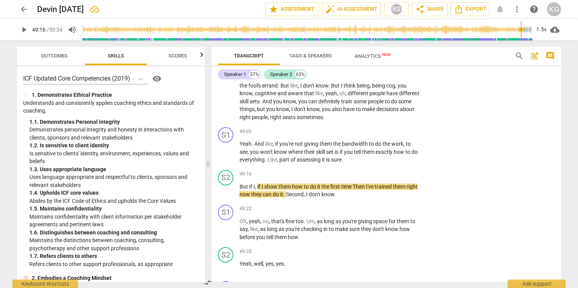
scroll to position [8767, 0]
click at [25, 29] on span "play_arrow" at bounding box center [23, 29] width 9 height 9
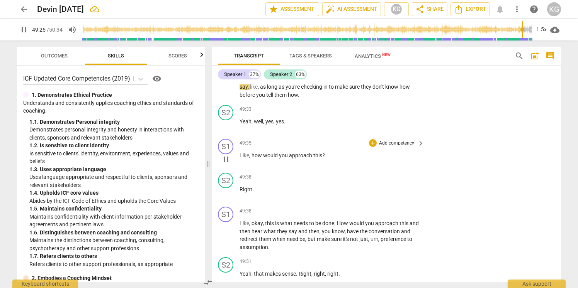
scroll to position [8911, 0]
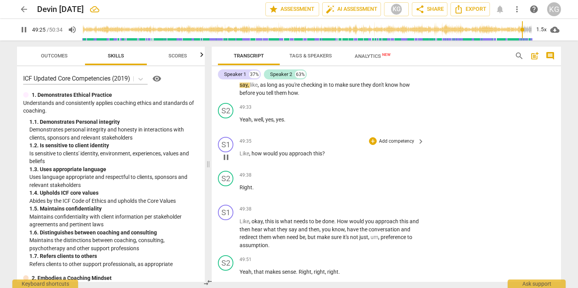
click at [272, 157] on span "would" at bounding box center [271, 154] width 16 height 6
click at [26, 31] on span "pause" at bounding box center [23, 29] width 9 height 9
click at [26, 31] on span "play_arrow" at bounding box center [23, 29] width 9 height 9
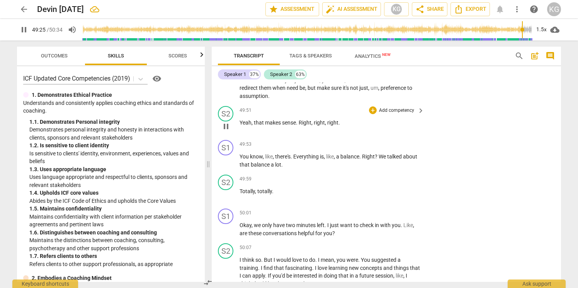
scroll to position [9060, 0]
click at [20, 31] on span "pause" at bounding box center [23, 29] width 9 height 9
click at [23, 31] on span "play_arrow" at bounding box center [23, 29] width 9 height 9
click at [523, 29] on input "range" at bounding box center [307, 29] width 450 height 25
type input "2964"
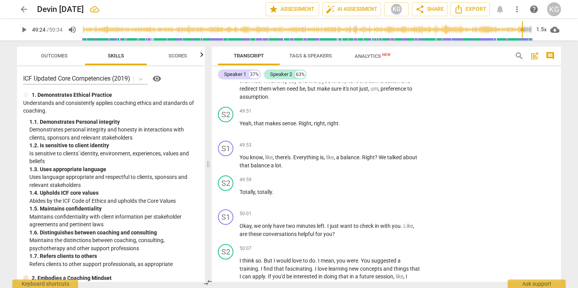
click at [521, 29] on input "range" at bounding box center [307, 29] width 450 height 25
click at [25, 32] on span "play_arrow" at bounding box center [23, 29] width 9 height 9
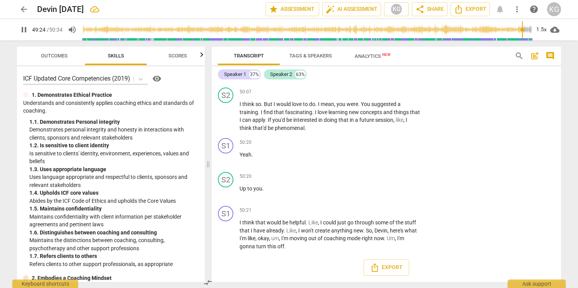
scroll to position [9248, 0]
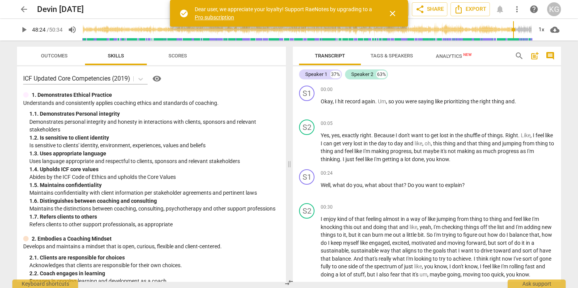
scroll to position [7796, 0]
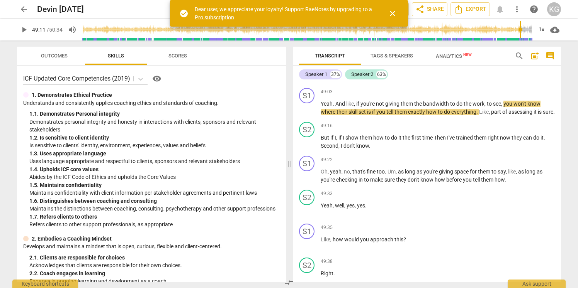
drag, startPoint x: 512, startPoint y: 29, endPoint x: 519, endPoint y: 29, distance: 7.4
click at [519, 29] on input "range" at bounding box center [307, 29] width 450 height 25
click at [24, 30] on span "play_arrow" at bounding box center [23, 29] width 9 height 9
click at [395, 15] on span "close" at bounding box center [392, 13] width 9 height 9
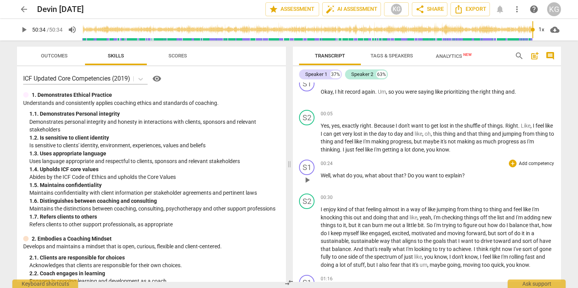
scroll to position [10, 0]
click at [307, 185] on button "play_arrow" at bounding box center [307, 179] width 12 height 12
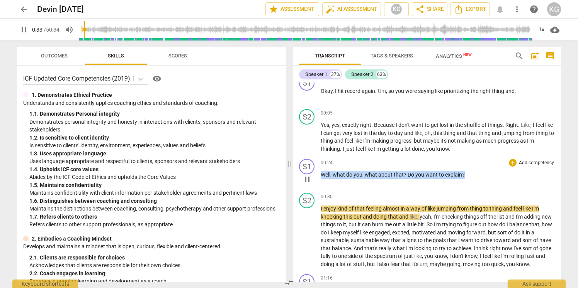
drag, startPoint x: 465, startPoint y: 175, endPoint x: 320, endPoint y: 172, distance: 144.4
click at [320, 172] on div "S1 play_arrow pause 00:24 + Add competency keyboard_arrow_right Well , what do …" at bounding box center [427, 173] width 268 height 34
click at [469, 162] on div "+" at bounding box center [470, 165] width 8 height 8
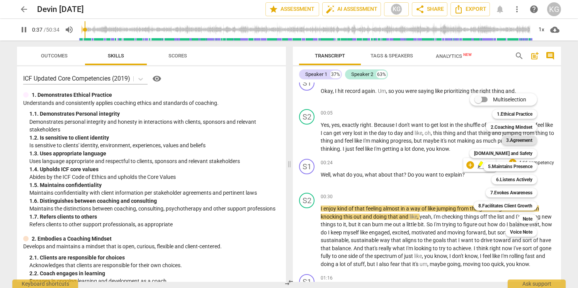
click at [509, 141] on b "3.Agreement" at bounding box center [519, 140] width 26 height 9
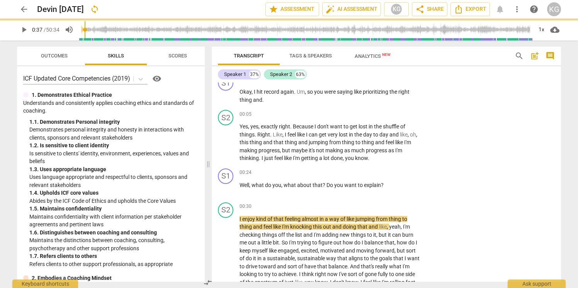
type input "37"
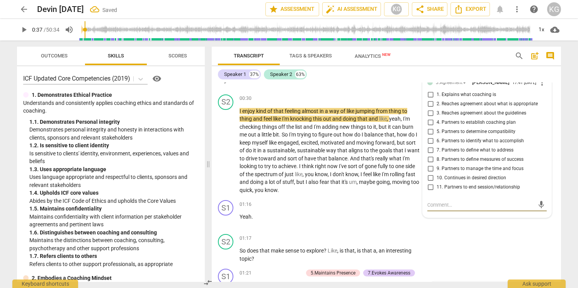
scroll to position [117, 0]
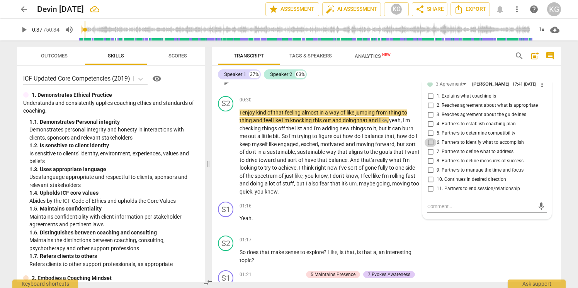
click at [433, 146] on input "6. Partners to identify what to accomplish" at bounding box center [430, 142] width 12 height 9
checkbox input "false"
click at [431, 154] on input "7. Partners to define what to address" at bounding box center [430, 152] width 12 height 9
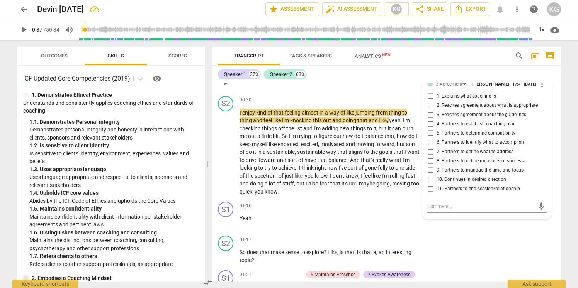
checkbox input "true"
click at [432, 173] on input "9. Partners to manage the time and focus" at bounding box center [430, 170] width 12 height 9
checkbox input "true"
click at [355, 163] on p "I enjoy kind of that feeling almost in a way of like jumping from thing to thin…" at bounding box center [329, 152] width 181 height 87
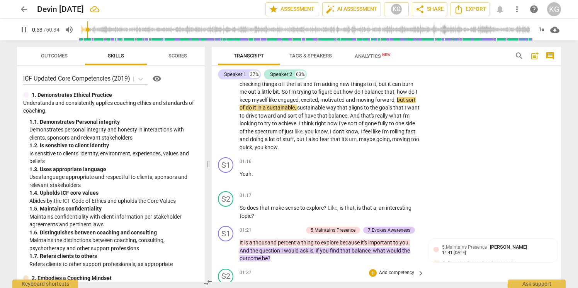
scroll to position [176, 0]
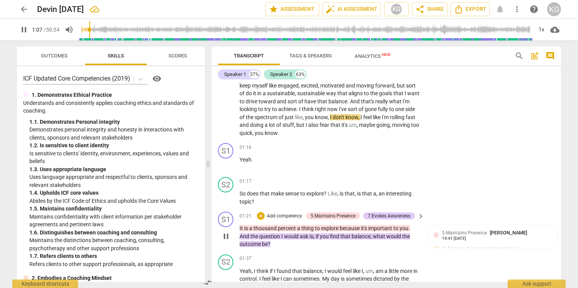
click at [333, 236] on span "find" at bounding box center [335, 237] width 10 height 6
type input "67"
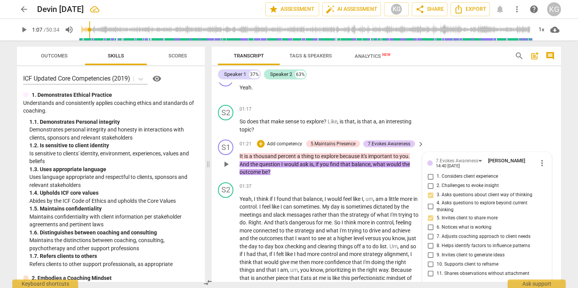
scroll to position [265, 0]
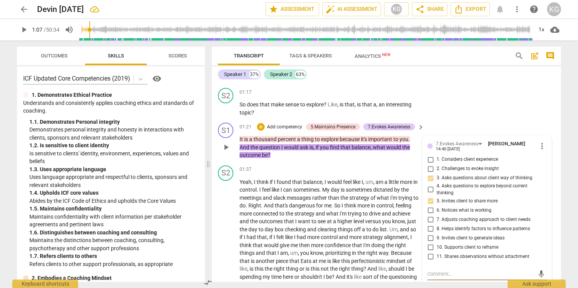
type textarea "G"
type textarea "Gr"
type textarea "Gre"
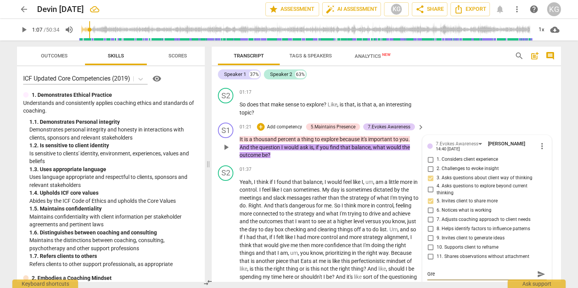
type textarea "Grea"
type textarea "Great"
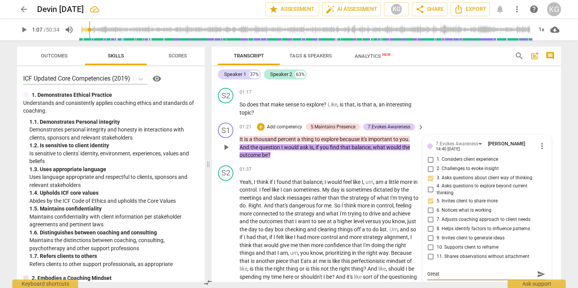
type textarea "Great q"
type textarea "Great qu"
type textarea "Great que"
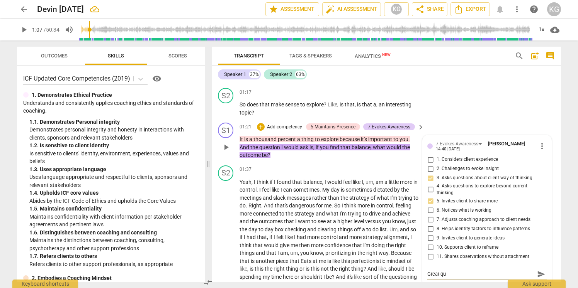
type textarea "Great que"
type textarea "Great ques"
type textarea "Great quest"
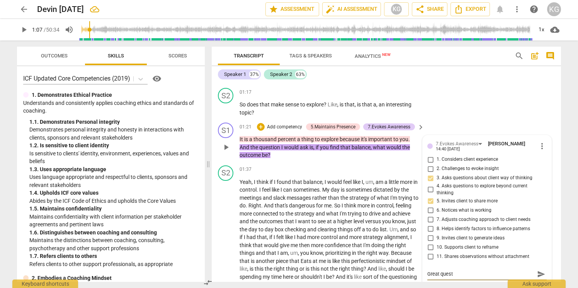
type textarea "Great questi"
type textarea "Great questio"
type textarea "Great question"
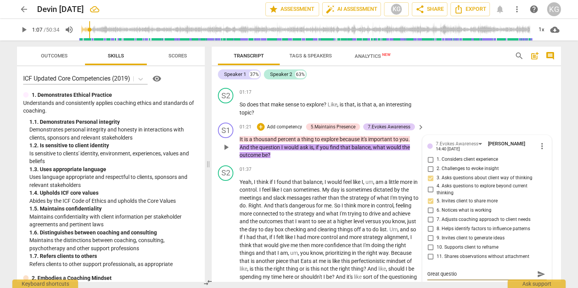
type textarea "Great question"
type textarea "Great question h"
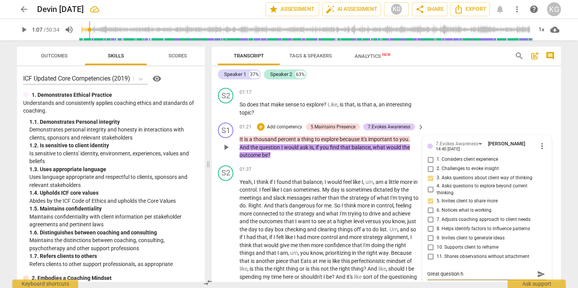
type textarea "Great question he"
type textarea "Great question her"
type textarea "Great question here"
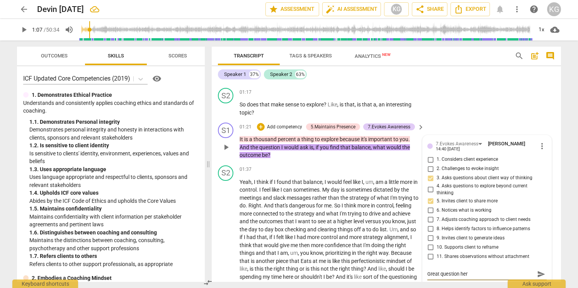
type textarea "Great question here"
type textarea "Great question here."
type textarea "Great question here.."
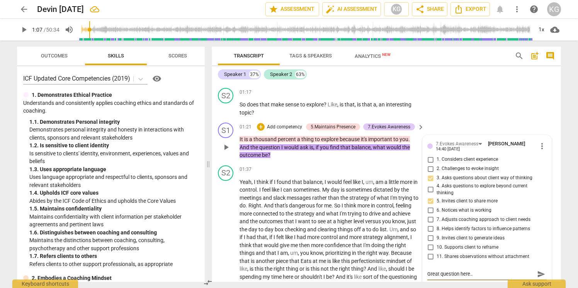
type textarea "Great question here..."
type textarea "Great question here... a"
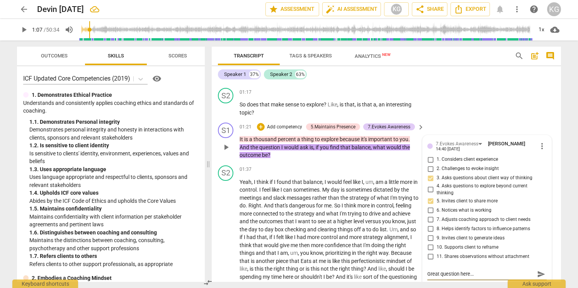
type textarea "Great question here... a"
type textarea "Great question here... an"
type textarea "Great question here... ano"
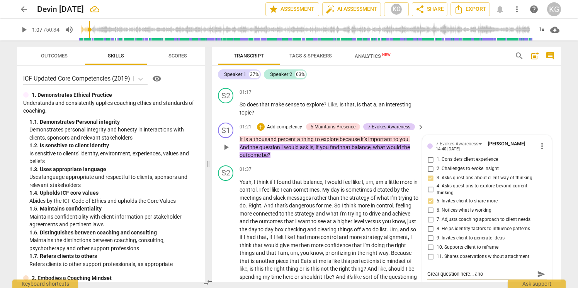
type textarea "Great question here... an"
type textarea "Great question here... ano"
type textarea "Great question here... anot"
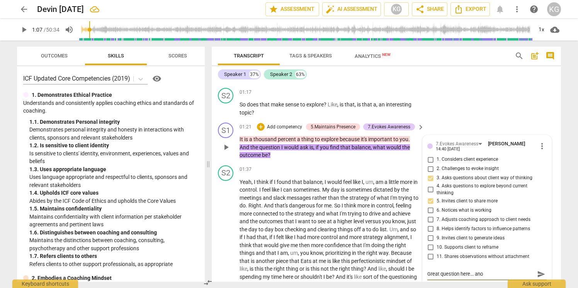
type textarea "Great question here... anot"
type textarea "Great question here... anoth"
type textarea "Great question here... anothe"
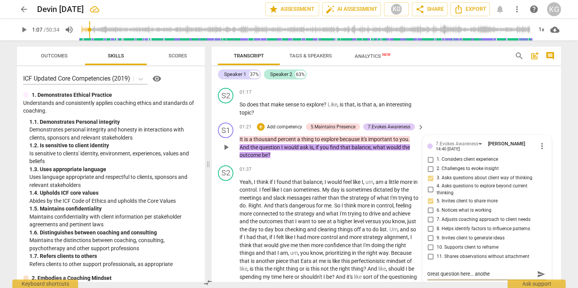
type textarea "Great question here... another"
type textarea "Great question here... another p"
type textarea "Great question here... another po"
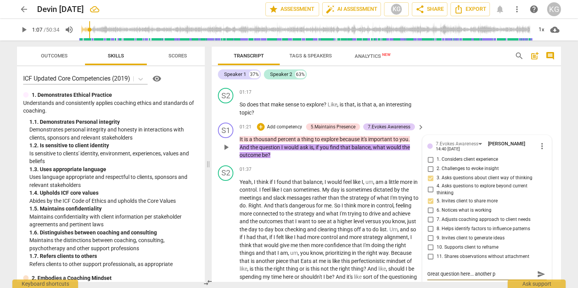
type textarea "Great question here... another po"
type textarea "Great question here... another pos"
type textarea "Great question here... another poss"
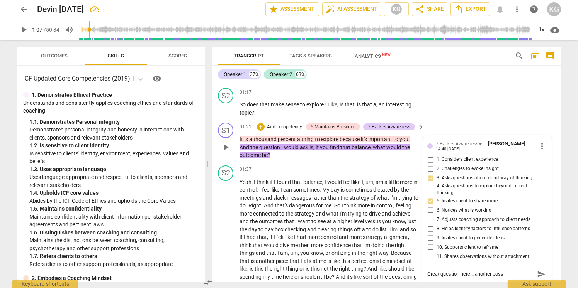
type textarea "Great question here... another possi"
type textarea "Great question here... another possib"
type textarea "Great question here... another possibi"
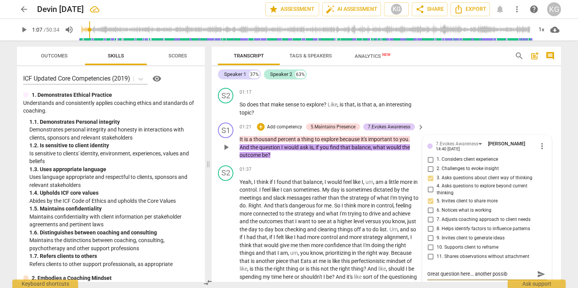
type textarea "Great question here... another possibi"
type textarea "Great question here... another possibil"
type textarea "Great question here... another possibili"
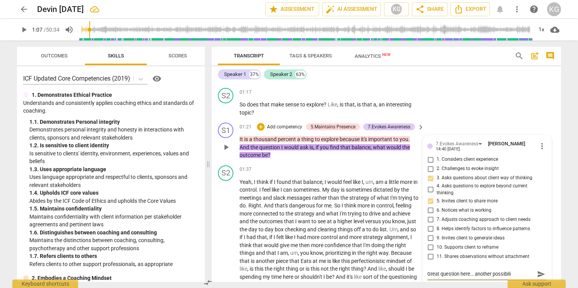
type textarea "Great question here... another possibilit"
type textarea "Great question here... another possibility"
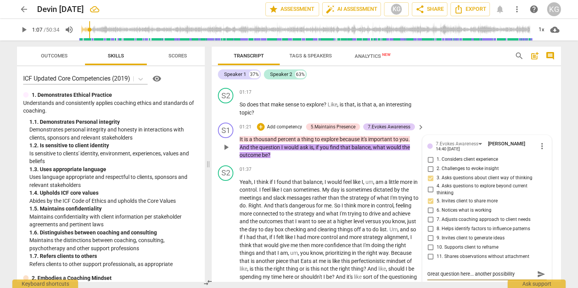
type textarea "Great question here... another possibility"
type textarea "Great question here... another possibility o"
type textarea "Great question here... another possibility oi"
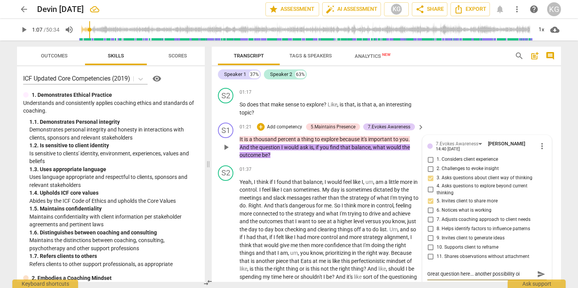
type textarea "Great question here... another possibility o"
type textarea "Great question here... another possibility"
type textarea "Great question here... another possibility i"
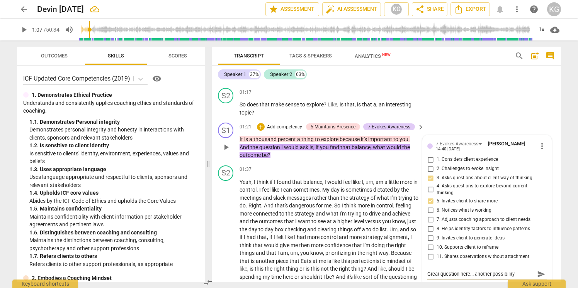
type textarea "Great question here... another possibility i"
type textarea "Great question here... another possibility is"
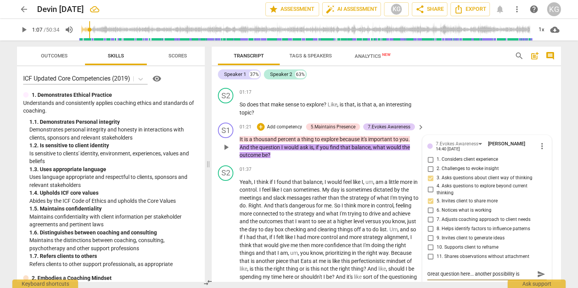
type textarea "Great question here... another possibility is t"
type textarea "Great question here... another possibility is to"
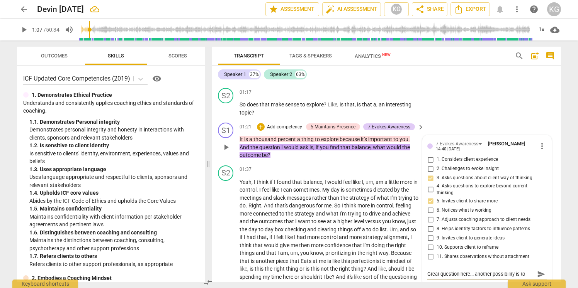
type textarea "Great question here... another possibility is to"
type textarea "Great question here... another possibility is to a"
type textarea "Great question here... another possibility is to as"
type textarea "Great question here... another possibility is to ask"
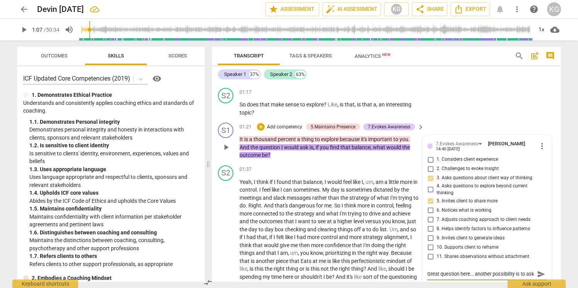
scroll to position [7, 0]
type textarea "Great question here... another possibility is to ask"
type textarea "Great question here... another possibility is to ask w"
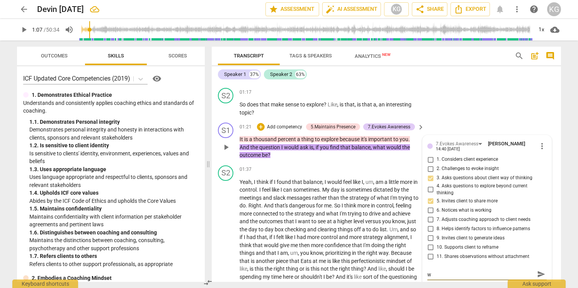
type textarea "Great question here... another possibility is to ask [PERSON_NAME]"
type textarea "Great question here... another possibility is to ask wha"
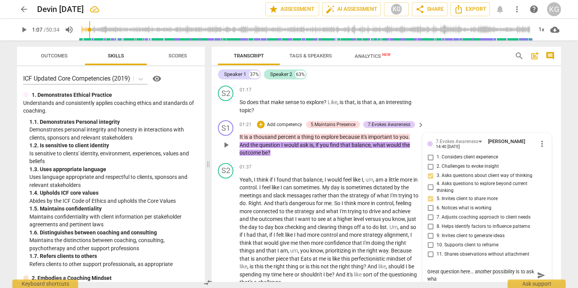
type textarea "Great question here... another possibility is to ask what"
type textarea "Great question here... another possibility is to ask what w"
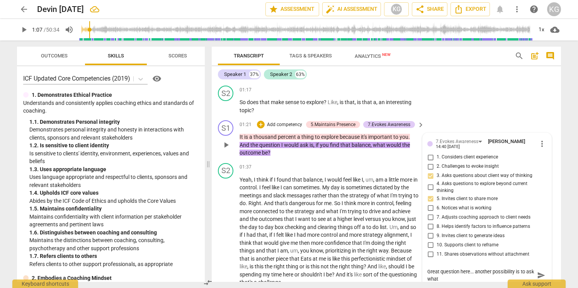
type textarea "Great question here... another possibility is to ask what w"
type textarea "Great question here... another possibility is to ask what wo"
type textarea "Great question here... another possibility is to ask what wou"
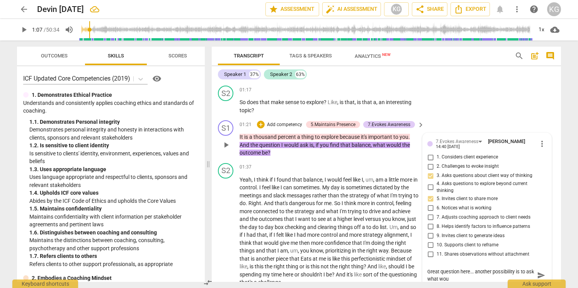
type textarea "Great question here... another possibility is to ask what [PERSON_NAME]"
type textarea "Great question here... another possibility is to ask what would"
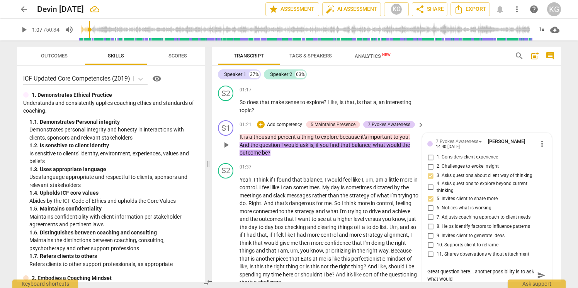
type textarea "Great question here... another possibility is to ask what would"
type textarea "Great question here... another possibility is to ask what would b"
type textarea "Great question here... another possibility is to ask what would be"
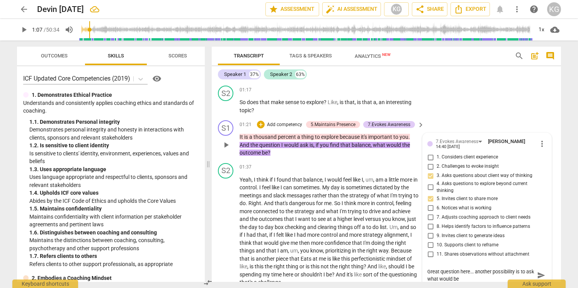
type textarea "Great question here... another possibility is to ask what would be"
type textarea "Great question here... another possibility is to ask what would be u"
type textarea "Great question here... another possibility is to ask what would be us"
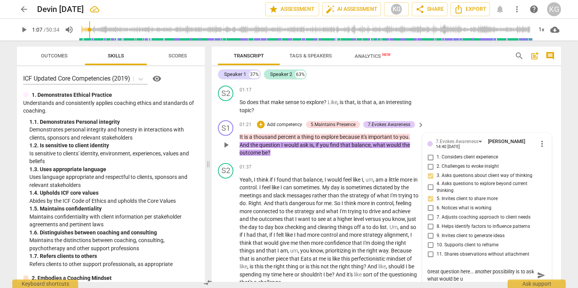
type textarea "Great question here... another possibility is to ask what would be us"
type textarea "Great question here... another possibility is to ask what would be use"
type textarea "Great question here... another possibility is to ask what would be usef"
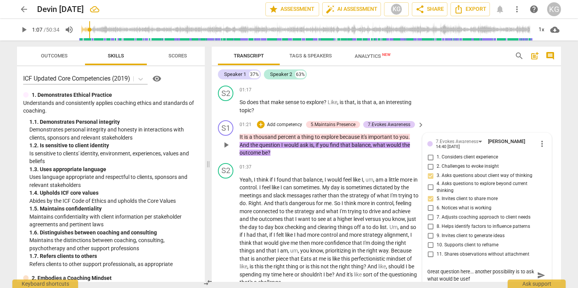
type textarea "Great question here... another possibility is to ask what would be usefu"
type textarea "Great question here... another possibility is to ask what would be useful"
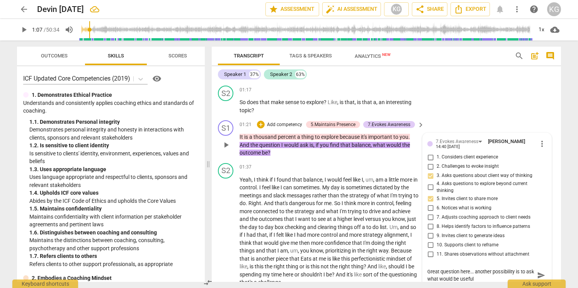
type textarea "Great question here... another possibility is to ask what would be useful"
type textarea "Great question here... another possibility is to ask what would be useful i"
type textarea "Great question here... another possibility is to ask what would be useful in"
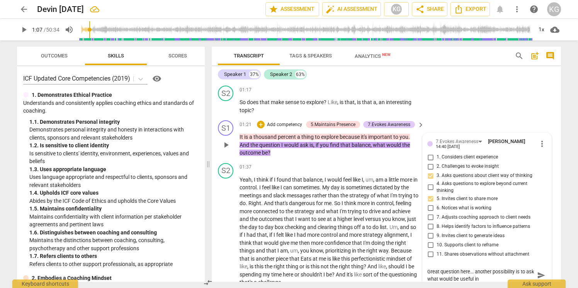
type textarea "Great question here... another possibility is to ask what would be useful in"
type textarea "Great question here... another possibility is to ask what would be useful in t"
type textarea "Great question here... another possibility is to ask what would be useful in th"
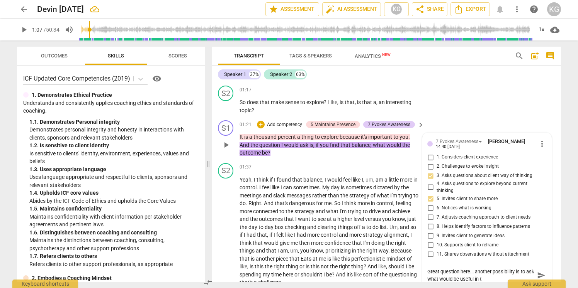
type textarea "Great question here... another possibility is to ask what would be useful in th"
type textarea "Great question here... another possibility is to ask what would be useful in the"
type textarea "Great question here... another possibility is to ask what would be useful in th…"
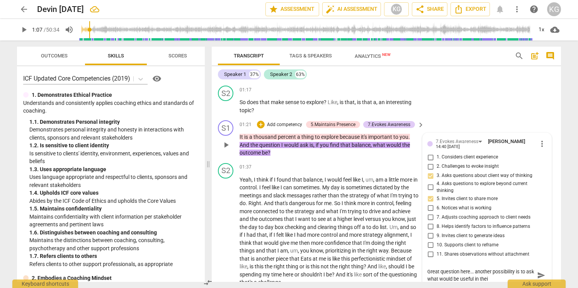
type textarea "Great question here... another possibility is to ask what would be useful in the"
type textarea "Great question here... another possibility is to ask what would be useful in th"
type textarea "Great question here... another possibility is to ask what would be useful in thi"
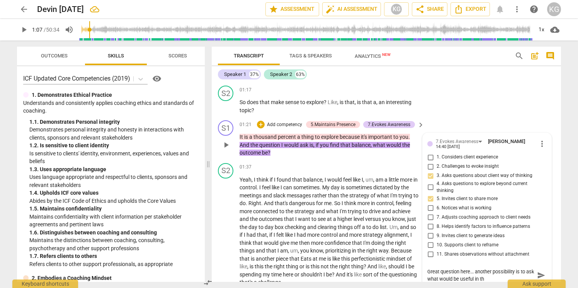
type textarea "Great question here... another possibility is to ask what would be useful in thi"
type textarea "Great question here... another possibility is to ask what would be useful in th…"
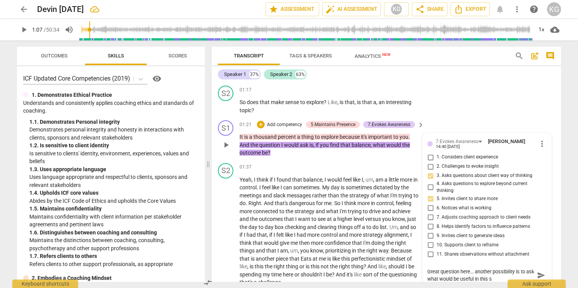
type textarea "Great question here... another possibility is to ask what would be useful in th…"
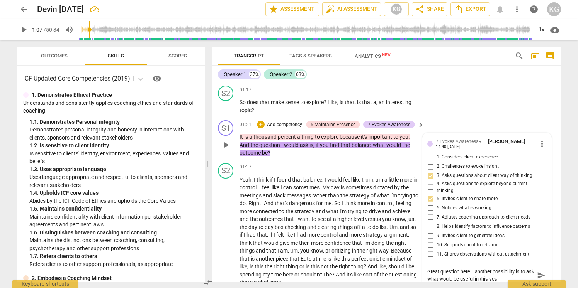
type textarea "Great question here... another possibility is to ask what would be useful in th…"
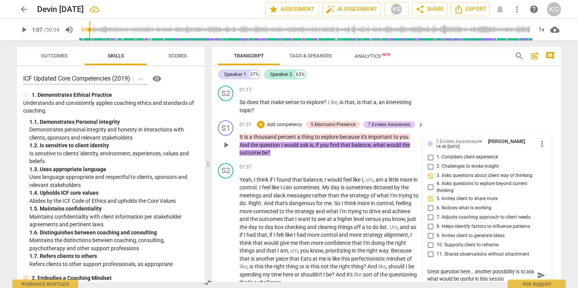
type textarea "Great question here... another possibility is to ask what would be useful in th…"
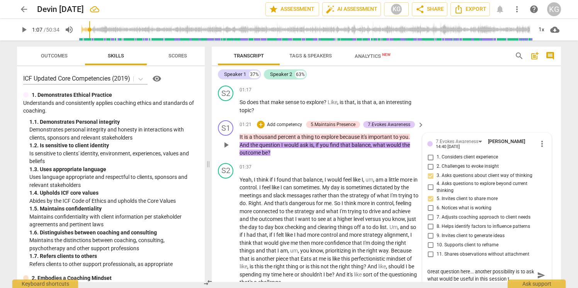
type textarea "Great question here... another possibility is to ask what would be useful in th…"
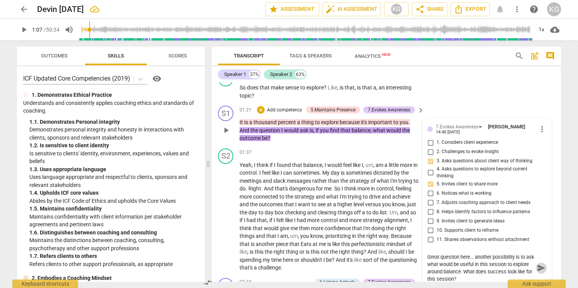
click at [541, 268] on span "send" at bounding box center [541, 269] width 8 height 8
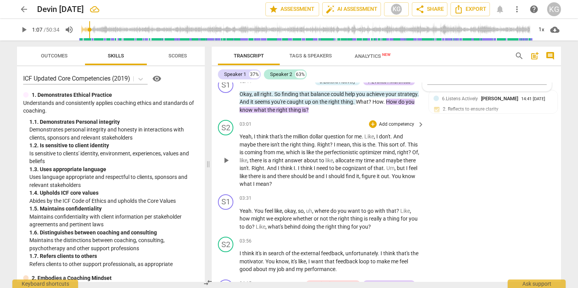
scroll to position [482, 0]
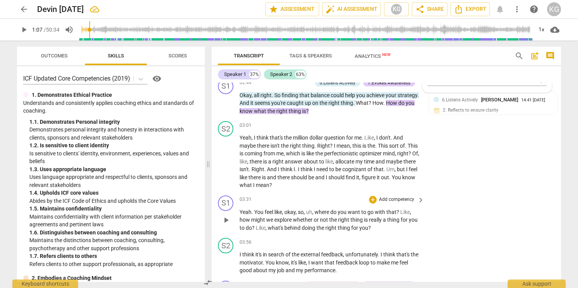
click at [312, 207] on div "03:31 + Add competency keyboard_arrow_right Yeah . You feel like , okay , so , …" at bounding box center [331, 214] width 185 height 37
click at [227, 219] on span "pause" at bounding box center [225, 220] width 9 height 9
click at [227, 219] on span "play_arrow" at bounding box center [225, 220] width 9 height 9
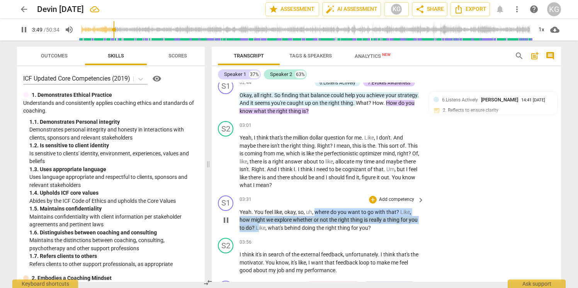
drag, startPoint x: 316, startPoint y: 212, endPoint x: 258, endPoint y: 229, distance: 60.6
click at [258, 229] on p "Yeah . You feel like , okay , so , uh , where do you want to go with that ? Lik…" at bounding box center [329, 221] width 181 height 24
click at [373, 198] on div "+" at bounding box center [373, 200] width 8 height 8
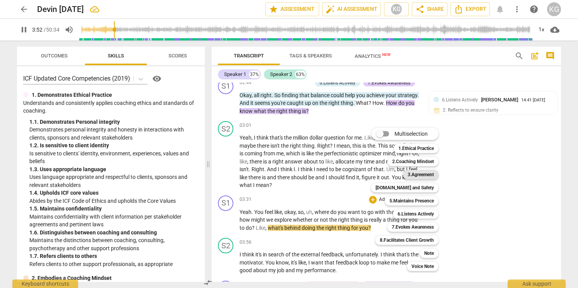
click at [427, 175] on b "3.Agreement" at bounding box center [420, 174] width 26 height 9
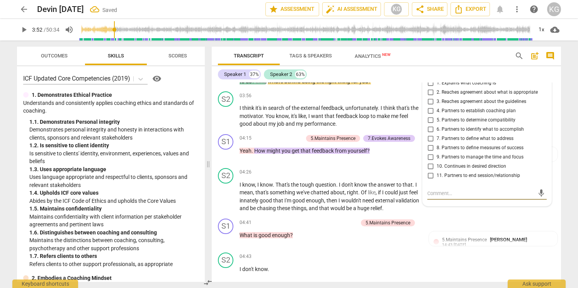
scroll to position [627, 0]
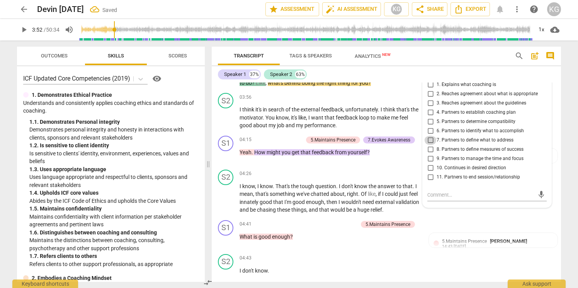
click at [429, 143] on input "7. Partners to define what to address" at bounding box center [430, 140] width 12 height 9
click at [431, 162] on input "9. Partners to manage the time and focus" at bounding box center [430, 158] width 12 height 9
click at [445, 195] on textarea at bounding box center [480, 195] width 107 height 7
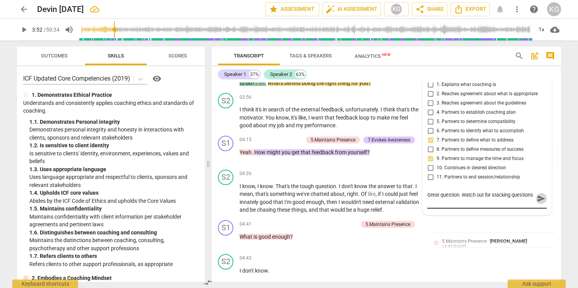
click at [538, 200] on span "send" at bounding box center [541, 199] width 8 height 8
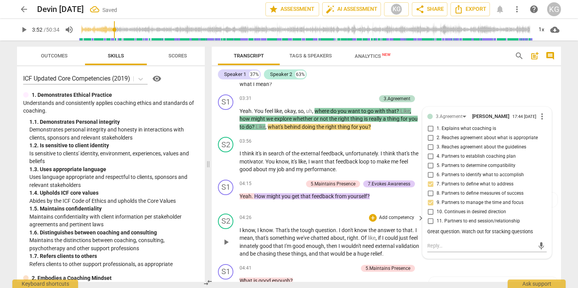
scroll to position [576, 0]
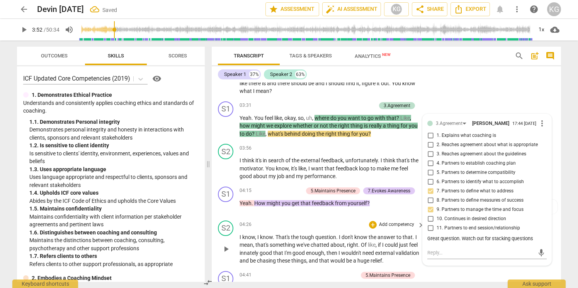
click at [264, 248] on span "that's" at bounding box center [262, 245] width 14 height 6
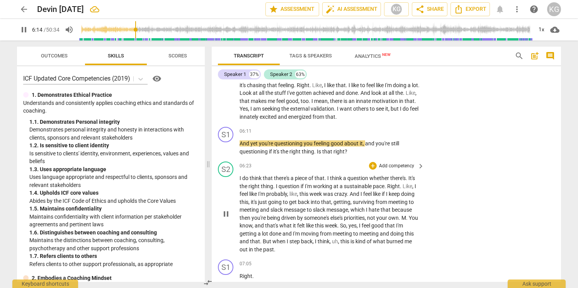
scroll to position [935, 0]
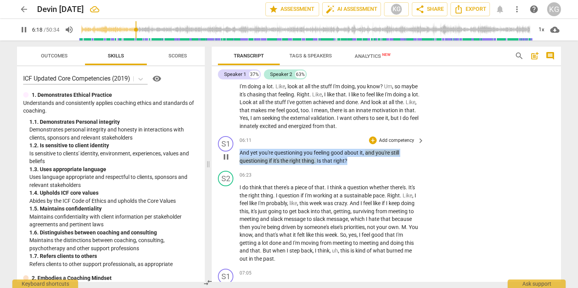
drag, startPoint x: 353, startPoint y: 161, endPoint x: 237, endPoint y: 147, distance: 117.0
click at [237, 147] on div "S1 play_arrow pause 06:11 + Add competency keyboard_arrow_right And yet you're …" at bounding box center [386, 150] width 349 height 35
click at [370, 139] on div "+" at bounding box center [373, 141] width 8 height 8
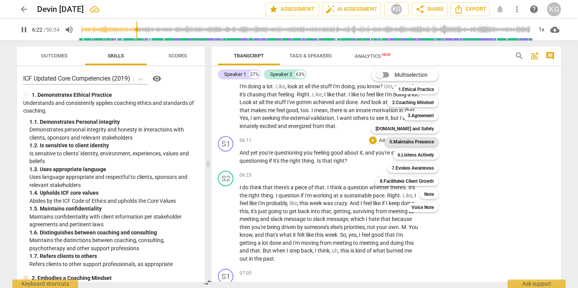
click at [421, 143] on b "5.Maintains Presence" at bounding box center [411, 141] width 44 height 9
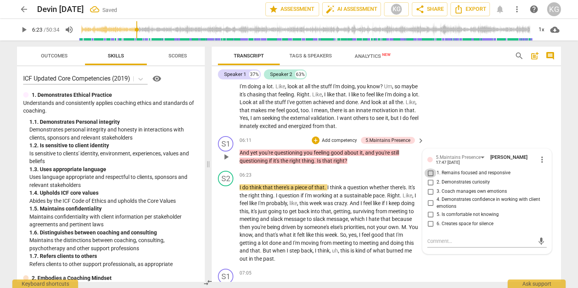
click at [428, 175] on input "1. Remains focused and responsive" at bounding box center [430, 173] width 12 height 9
click at [314, 140] on div "+" at bounding box center [316, 141] width 8 height 8
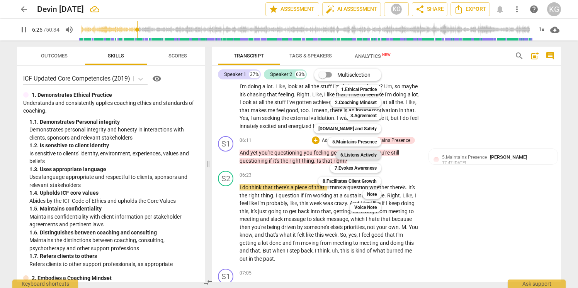
click at [369, 158] on b "6.Listens Actively" at bounding box center [358, 155] width 36 height 9
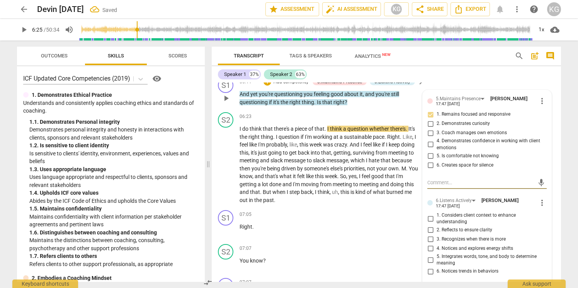
scroll to position [1007, 0]
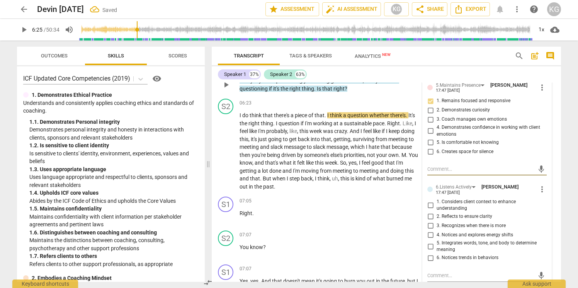
click at [429, 216] on input "2. Reflects to ensure clarity" at bounding box center [430, 216] width 12 height 9
click at [297, 153] on span "driven" at bounding box center [289, 155] width 16 height 6
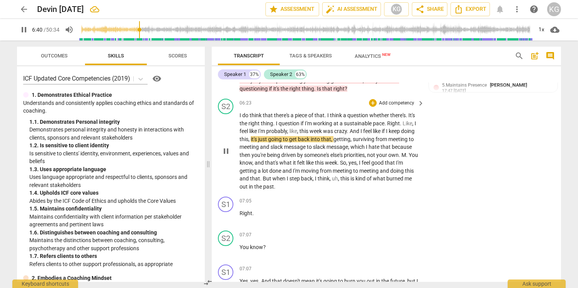
click at [224, 153] on span "pause" at bounding box center [225, 151] width 9 height 9
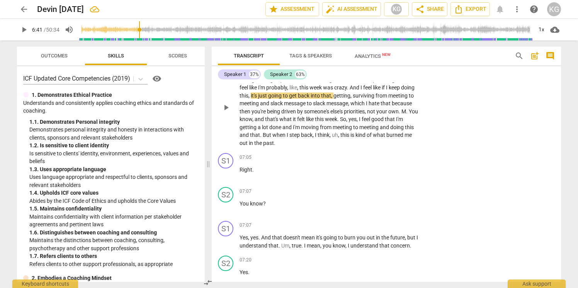
scroll to position [1051, 0]
click at [227, 107] on span "play_arrow" at bounding box center [225, 106] width 9 height 9
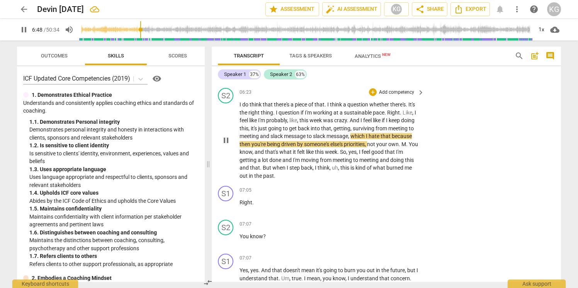
scroll to position [1019, 0]
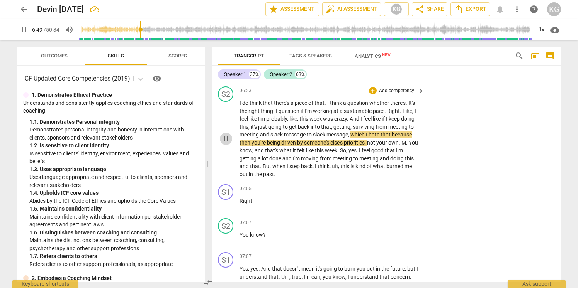
click at [222, 141] on span "pause" at bounding box center [225, 138] width 9 height 9
click at [229, 139] on span "play_arrow" at bounding box center [225, 138] width 9 height 9
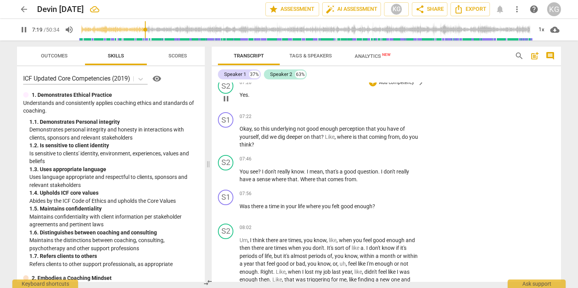
scroll to position [1230, 0]
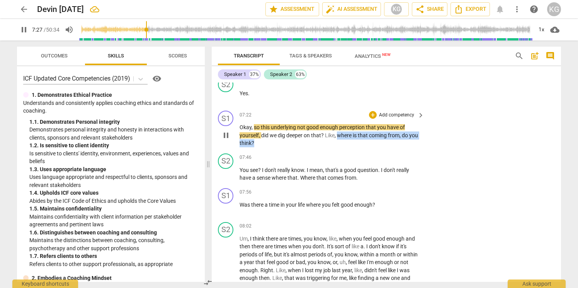
drag, startPoint x: 265, startPoint y: 144, endPoint x: 339, endPoint y: 139, distance: 74.3
click at [339, 139] on p "Okay , so this underlying not good enough perception that you have of yourself …" at bounding box center [329, 136] width 181 height 24
click at [373, 114] on div "+" at bounding box center [373, 115] width 8 height 8
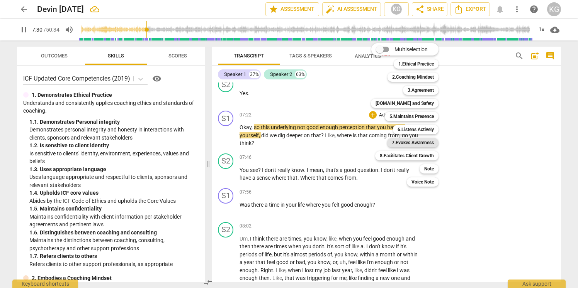
click at [410, 141] on b "7.Evokes Awareness" at bounding box center [413, 142] width 42 height 9
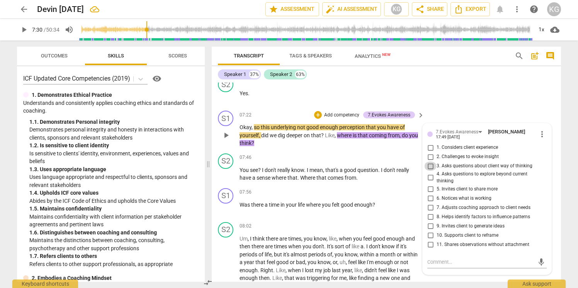
click at [429, 166] on input "3. Asks questions about client way of thinking" at bounding box center [430, 166] width 12 height 9
click at [355, 166] on div "07:46 + Add competency keyboard_arrow_right You see ? I don't really know . I m…" at bounding box center [331, 168] width 185 height 29
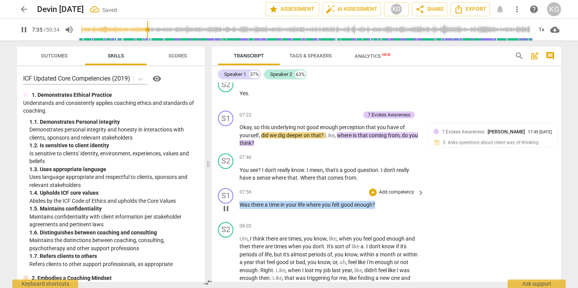
drag, startPoint x: 378, startPoint y: 206, endPoint x: 236, endPoint y: 207, distance: 141.7
click at [236, 207] on div "S1 play_arrow pause 07:56 + Add competency keyboard_arrow_right Was there a tim…" at bounding box center [386, 202] width 349 height 34
click at [373, 193] on div "+" at bounding box center [373, 193] width 8 height 8
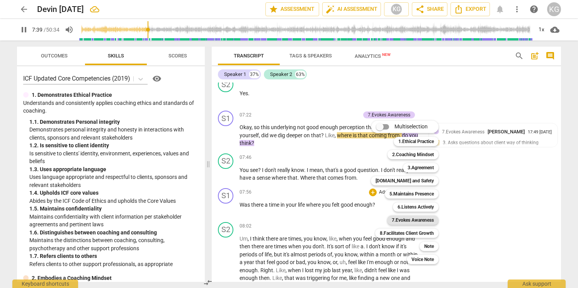
click at [425, 220] on b "7.Evokes Awareness" at bounding box center [413, 220] width 42 height 9
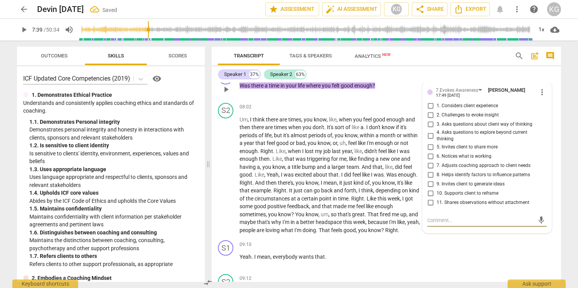
scroll to position [1337, 0]
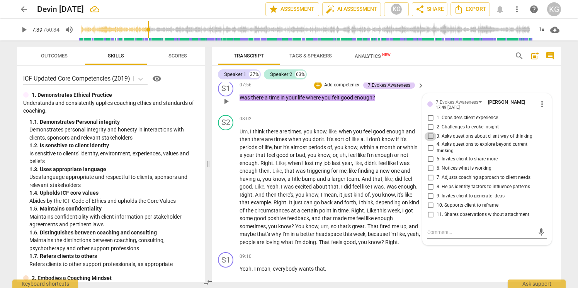
click at [430, 137] on input "3. Asks questions about client way of thinking" at bounding box center [430, 136] width 12 height 9
click at [377, 167] on p "Um , I think there are times , you know , like , when you feel good enough and …" at bounding box center [329, 187] width 181 height 119
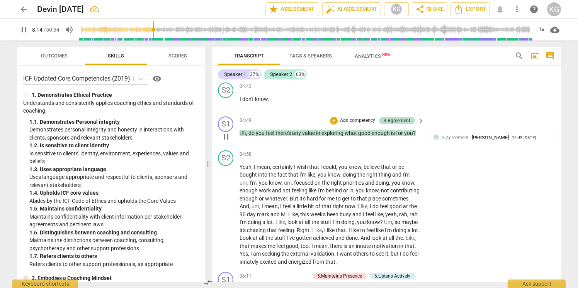
scroll to position [798, 0]
click at [536, 60] on span "post_add" at bounding box center [534, 55] width 9 height 9
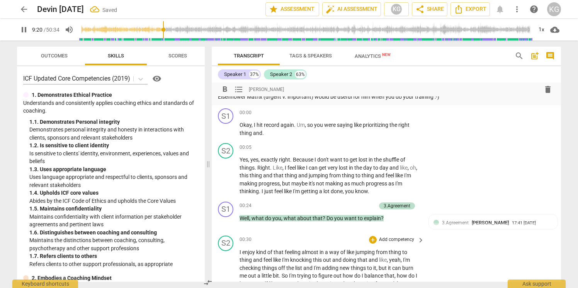
scroll to position [0, 0]
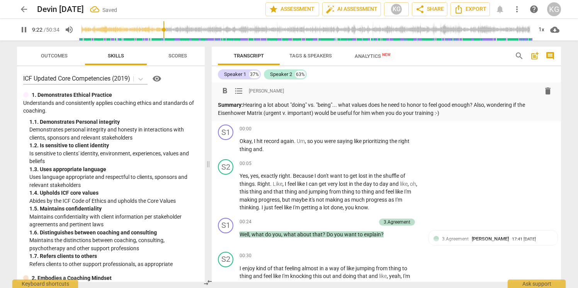
click at [478, 105] on p "Summary: Hearing a lot about "doing" vs. "being"... what values does he need to…" at bounding box center [386, 109] width 337 height 16
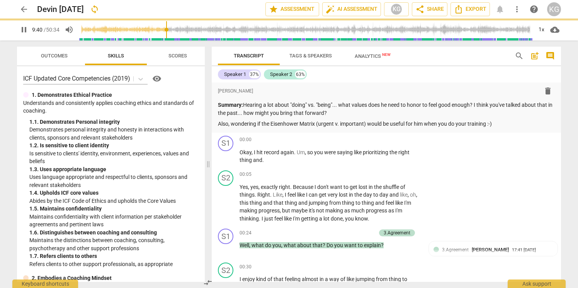
click at [513, 129] on div "format_bold format_list_bulleted [PERSON_NAME] delete Summary: Hearing a lot ab…" at bounding box center [386, 108] width 349 height 50
click at [513, 126] on p "Also, wondering if the Eisenhower Matrix (urgent v. important) would be useful …" at bounding box center [386, 124] width 337 height 8
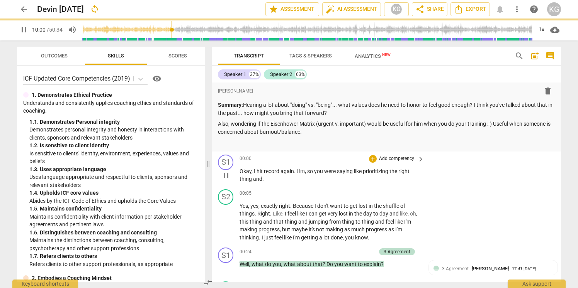
click at [347, 184] on div "S1 play_arrow pause 00:00 + Add competency keyboard_arrow_right Okay , I hit re…" at bounding box center [386, 169] width 349 height 35
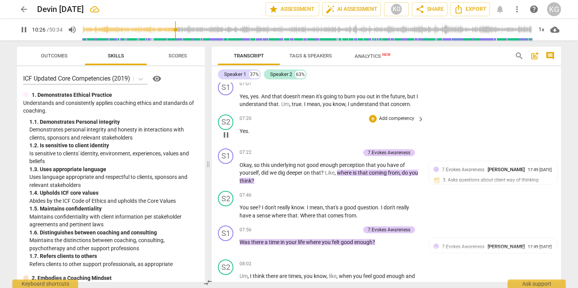
scroll to position [1228, 0]
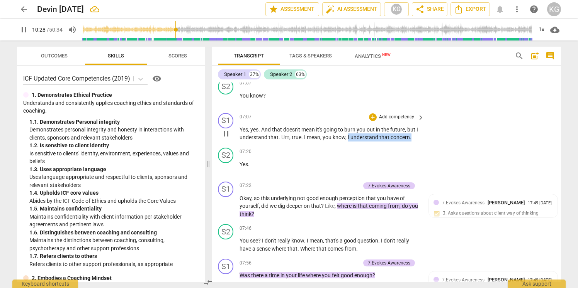
drag, startPoint x: 413, startPoint y: 139, endPoint x: 349, endPoint y: 138, distance: 64.5
click at [349, 138] on p "Yes , yes . And that doesn't mean it's going to burn you out in the future , bu…" at bounding box center [329, 134] width 181 height 16
click at [370, 118] on div "+" at bounding box center [373, 118] width 8 height 8
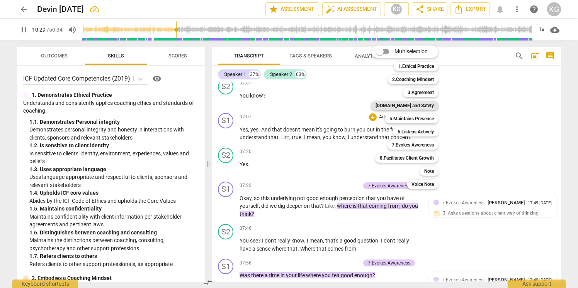
click at [423, 102] on b "[DOMAIN_NAME] and Safety" at bounding box center [404, 105] width 58 height 9
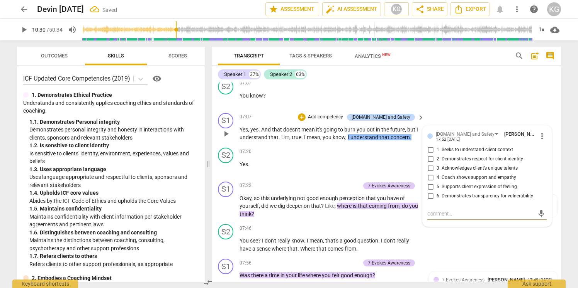
click at [432, 178] on input "4. Coach shows support and empathy" at bounding box center [430, 177] width 12 height 9
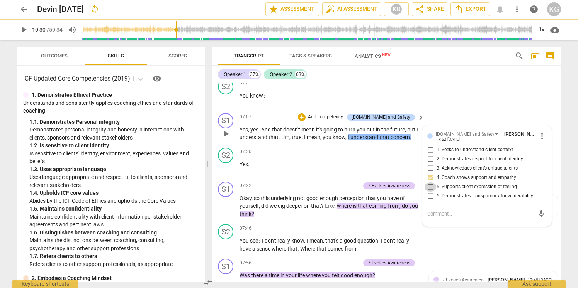
click at [431, 188] on input "5. Supports client expression of feeling" at bounding box center [430, 187] width 12 height 9
click at [320, 136] on span "mean" at bounding box center [314, 137] width 14 height 6
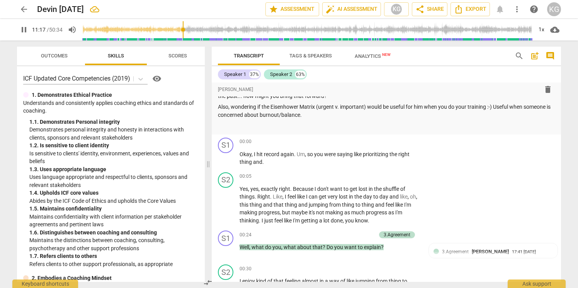
scroll to position [0, 0]
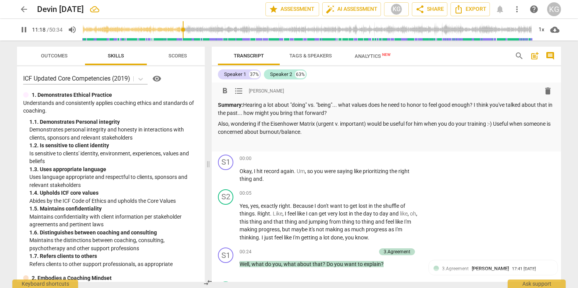
click at [325, 137] on div "Summary: Hearing a lot about "doing" vs. "being"... what values does he need to…" at bounding box center [386, 124] width 337 height 46
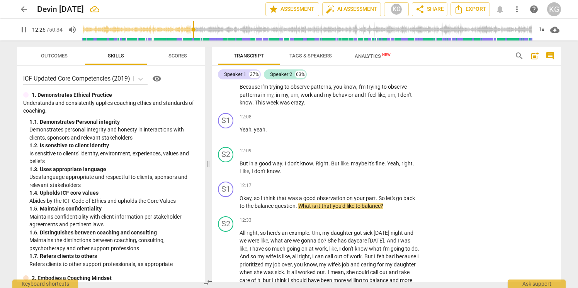
scroll to position [2060, 0]
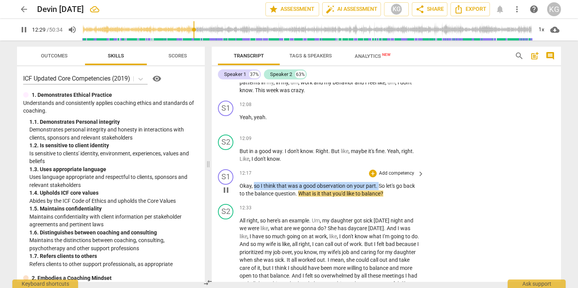
drag, startPoint x: 254, startPoint y: 194, endPoint x: 378, endPoint y: 193, distance: 124.4
click at [378, 193] on p "Okay , so I think that was a good observation on your part . So let's go back t…" at bounding box center [329, 190] width 181 height 16
click at [372, 178] on div "+" at bounding box center [373, 174] width 8 height 8
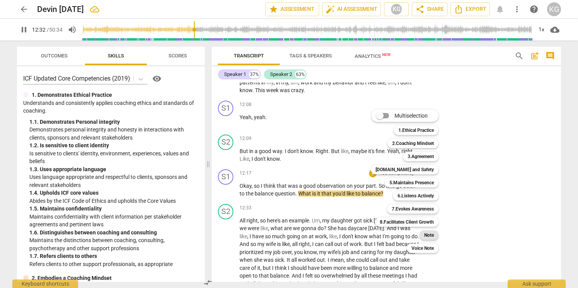
click at [424, 235] on b "Note" at bounding box center [429, 235] width 10 height 9
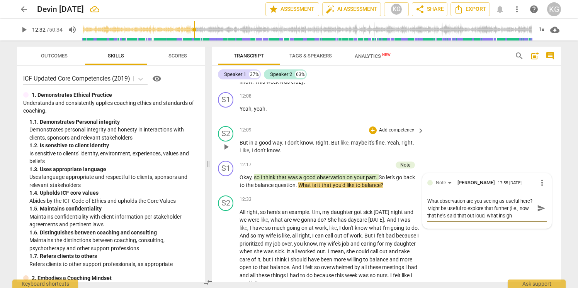
scroll to position [7, 0]
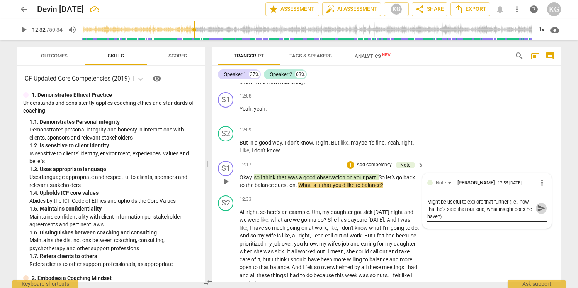
click at [537, 213] on span "send" at bounding box center [541, 208] width 8 height 8
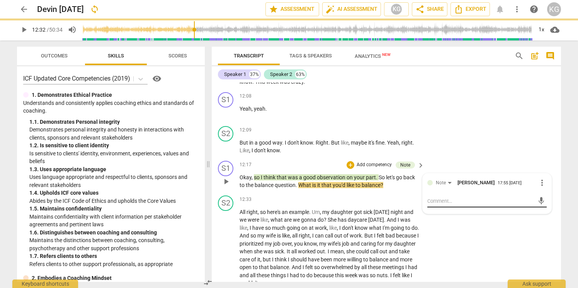
scroll to position [0, 0]
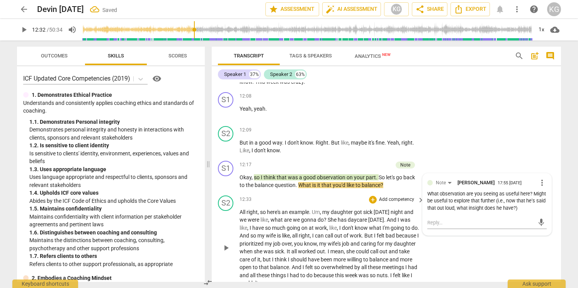
click at [334, 239] on span "call" at bounding box center [329, 236] width 9 height 6
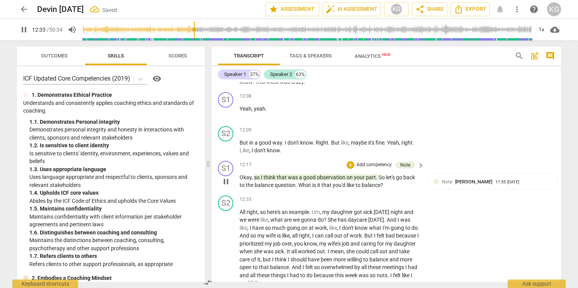
click at [301, 188] on span "What" at bounding box center [305, 185] width 14 height 6
drag, startPoint x: 299, startPoint y: 193, endPoint x: 385, endPoint y: 192, distance: 86.5
click at [385, 190] on p "Okay , so I think that was a good observation on your part . So let's go back t…" at bounding box center [329, 182] width 181 height 16
click at [348, 169] on div "+" at bounding box center [350, 165] width 8 height 8
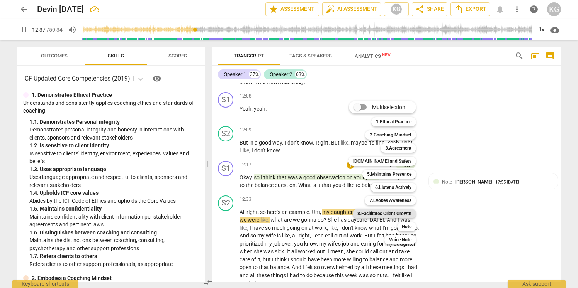
click at [406, 215] on b "8.Facilitates Client Growth" at bounding box center [384, 213] width 54 height 9
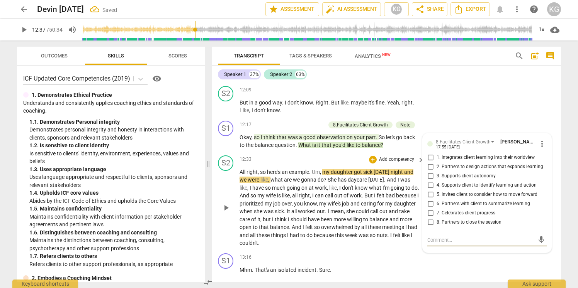
scroll to position [2069, 0]
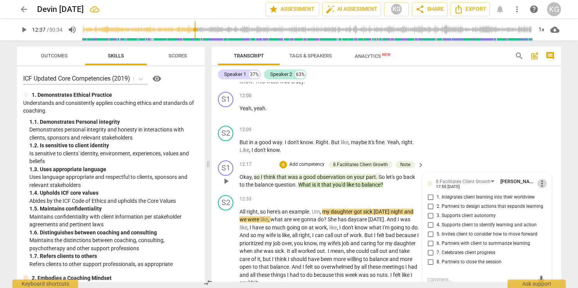
click at [540, 188] on span "more_vert" at bounding box center [541, 183] width 9 height 9
click at [544, 208] on li "Delete" at bounding box center [547, 206] width 27 height 15
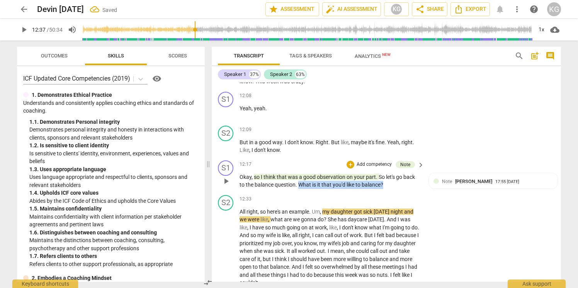
drag, startPoint x: 299, startPoint y: 193, endPoint x: 400, endPoint y: 193, distance: 101.2
click at [400, 189] on p "Okay , so I think that was a good observation on your part . So let's go back t…" at bounding box center [329, 181] width 181 height 16
click at [352, 169] on div "+" at bounding box center [350, 165] width 8 height 8
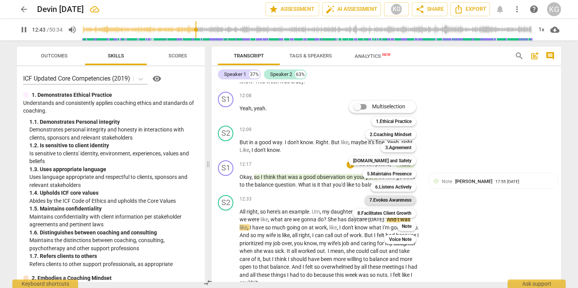
click at [399, 198] on b "7.Evokes Awareness" at bounding box center [390, 200] width 42 height 9
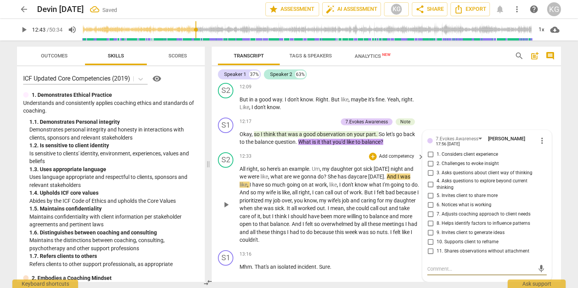
scroll to position [2110, 0]
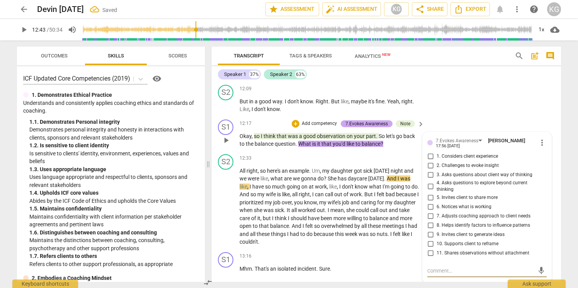
click at [360, 127] on div "7.Evokes Awareness" at bounding box center [366, 123] width 42 height 7
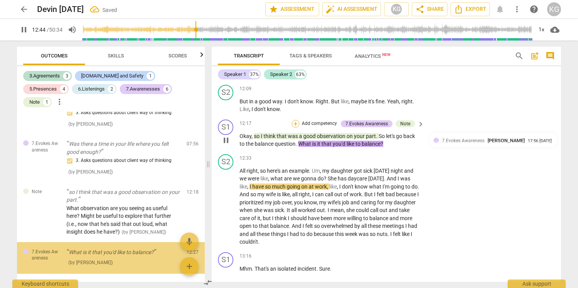
scroll to position [776, 0]
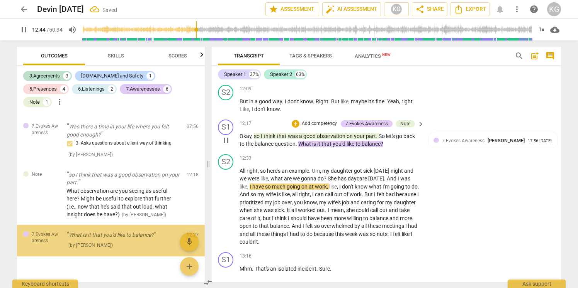
click at [297, 128] on div "+ Add competency" at bounding box center [315, 124] width 46 height 8
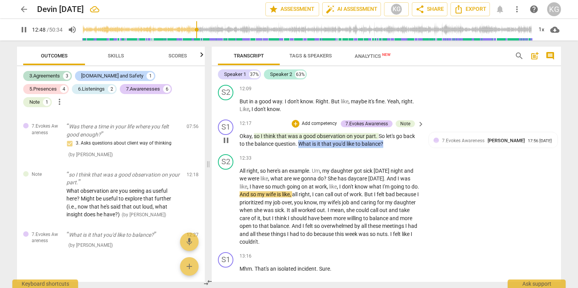
drag, startPoint x: 386, startPoint y: 152, endPoint x: 299, endPoint y: 153, distance: 87.3
click at [299, 148] on p "Okay , so I think that was a good observation on your part . So let's go back t…" at bounding box center [329, 140] width 181 height 16
click at [294, 128] on div "+" at bounding box center [296, 124] width 8 height 8
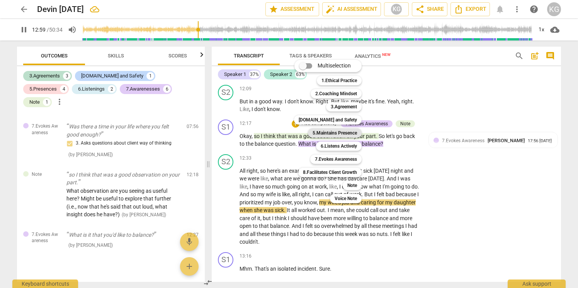
click at [347, 131] on b "5.Maintains Presence" at bounding box center [334, 133] width 44 height 9
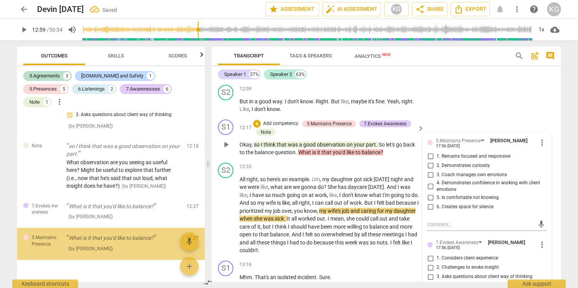
scroll to position [807, 0]
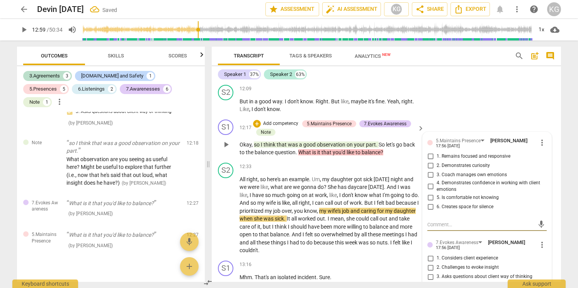
click at [431, 161] on input "1. Remains focused and responsive" at bounding box center [430, 156] width 12 height 9
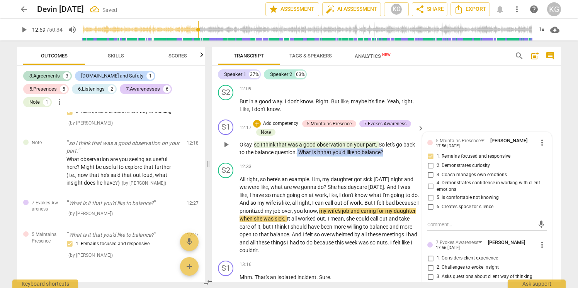
drag, startPoint x: 388, startPoint y: 161, endPoint x: 298, endPoint y: 161, distance: 90.4
click at [297, 157] on p "Okay , so I think that was a good observation on your part . So let's go back t…" at bounding box center [329, 149] width 181 height 16
click at [258, 128] on div "+" at bounding box center [257, 124] width 8 height 8
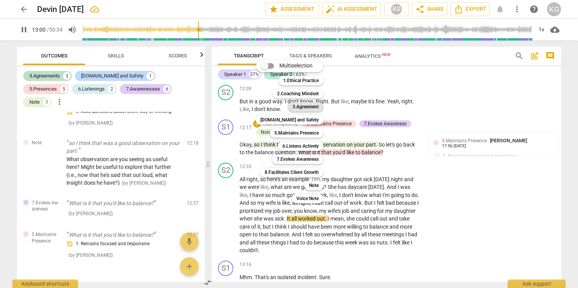
click at [312, 106] on b "3.Agreement" at bounding box center [305, 106] width 26 height 9
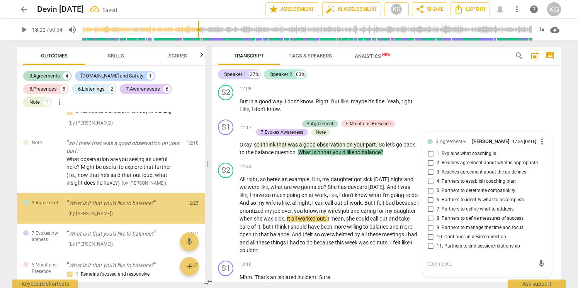
scroll to position [812, 0]
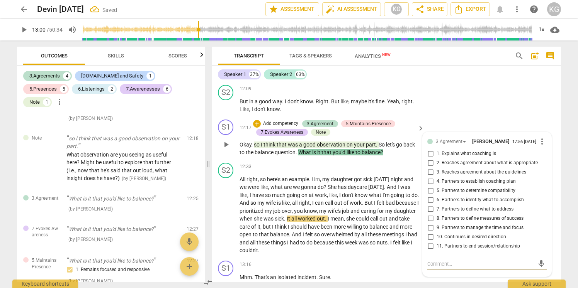
click at [429, 242] on input "10. Continues in desired direction" at bounding box center [430, 237] width 12 height 9
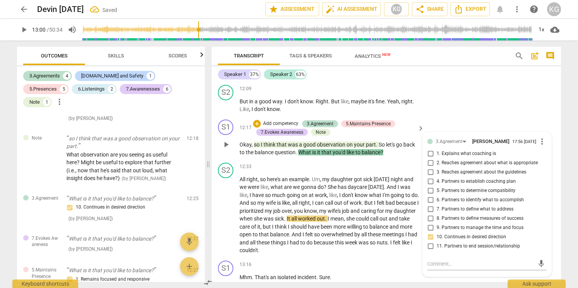
click at [430, 233] on input "9. Partners to manage the time and focus" at bounding box center [430, 228] width 12 height 9
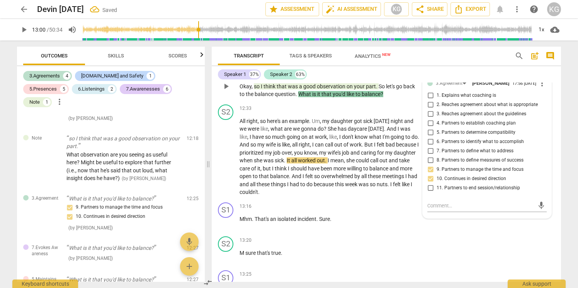
click at [473, 156] on label "7. Partners to define what to address" at bounding box center [483, 151] width 119 height 9
click at [436, 156] on input "7. Partners to define what to address" at bounding box center [430, 151] width 12 height 9
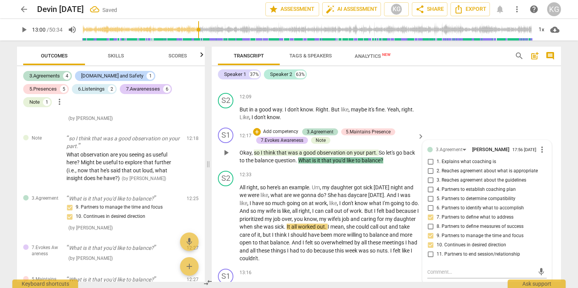
scroll to position [2064, 0]
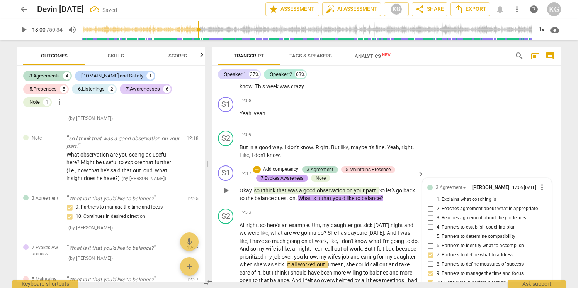
click at [295, 182] on div "7.Evokes Awareness" at bounding box center [282, 178] width 42 height 7
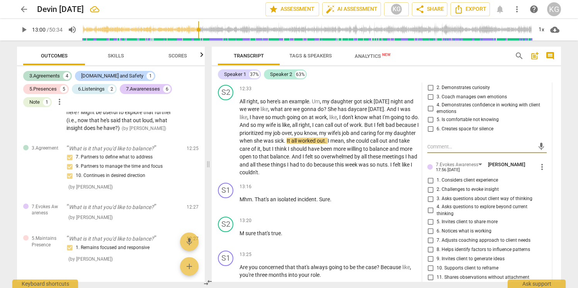
scroll to position [2195, 0]
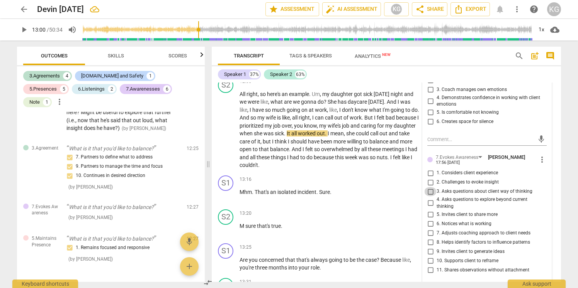
click at [428, 197] on input "3. Asks questions about client way of thinking" at bounding box center [430, 191] width 12 height 9
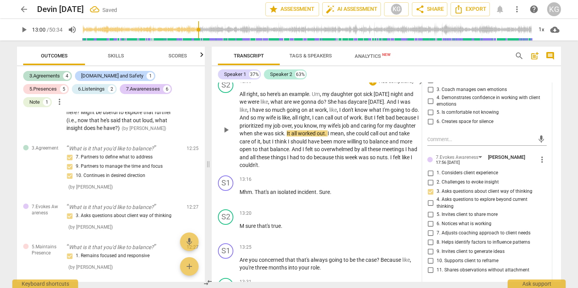
click at [277, 121] on span "wife" at bounding box center [271, 118] width 11 height 6
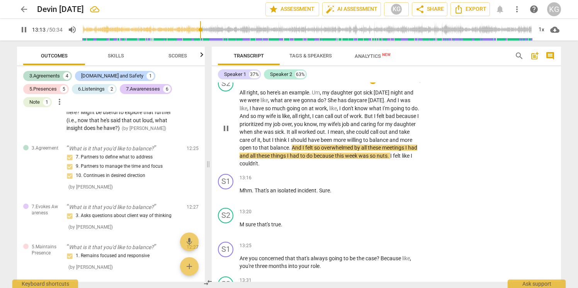
scroll to position [2192, 0]
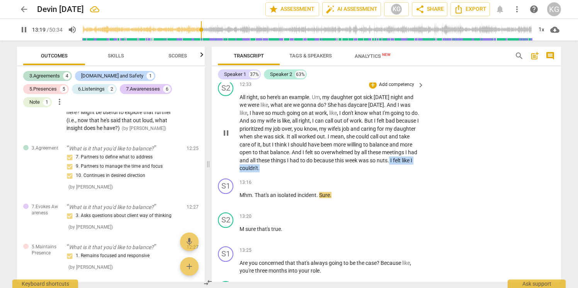
drag, startPoint x: 302, startPoint y: 178, endPoint x: 252, endPoint y: 176, distance: 50.2
click at [252, 173] on p "All right , so here's an example . Um , my daughter got sick [DATE] night and w…" at bounding box center [329, 132] width 181 height 79
click at [305, 166] on div "+" at bounding box center [304, 167] width 8 height 8
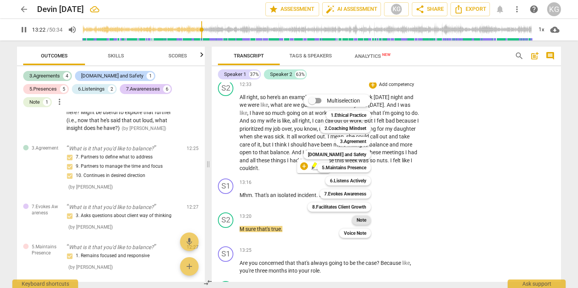
click at [361, 222] on b "Note" at bounding box center [361, 220] width 10 height 9
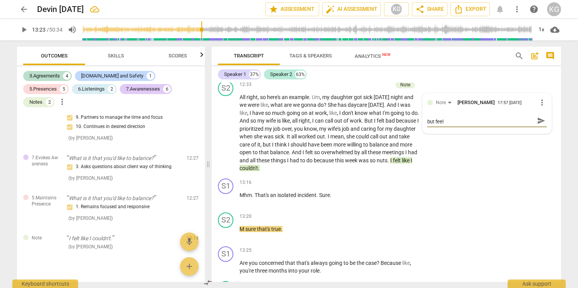
scroll to position [0, 0]
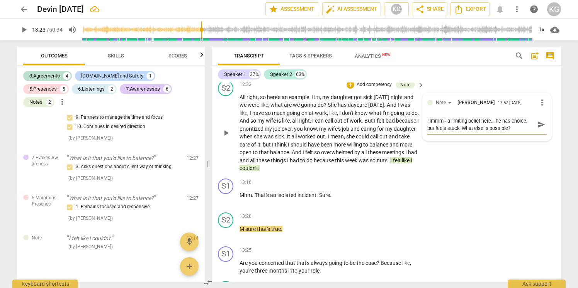
click at [540, 129] on span "send" at bounding box center [541, 124] width 8 height 8
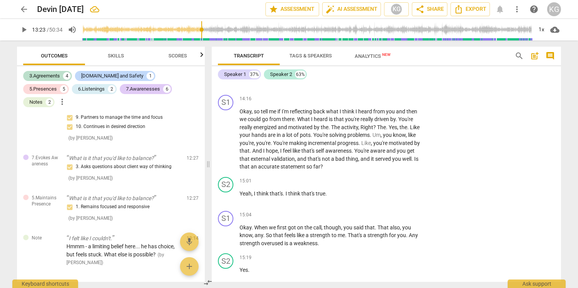
scroll to position [2615, 0]
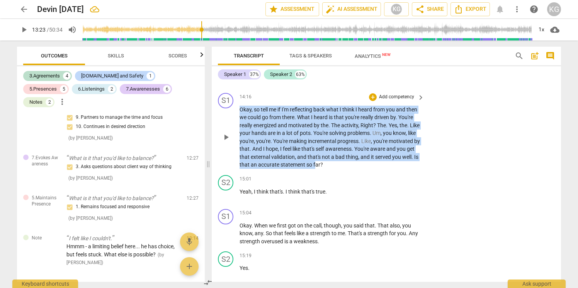
drag, startPoint x: 239, startPoint y: 117, endPoint x: 360, endPoint y: 171, distance: 131.7
click at [360, 169] on p "Okay , so tell me if I'm reflecting back what I think I heard from you and then…" at bounding box center [329, 137] width 181 height 63
click at [371, 169] on p "Okay , so tell me if I'm reflecting back what I think I heard from you and then…" at bounding box center [329, 137] width 181 height 63
click at [372, 101] on div "+" at bounding box center [373, 97] width 8 height 8
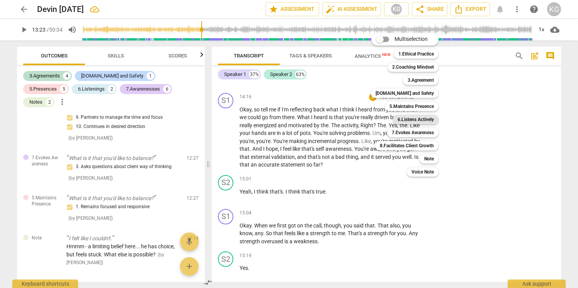
click at [422, 120] on b "6.Listens Actively" at bounding box center [415, 119] width 36 height 9
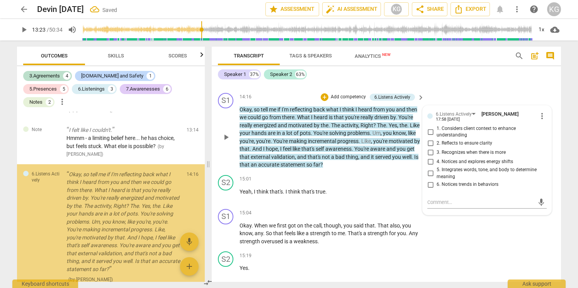
scroll to position [1043, 0]
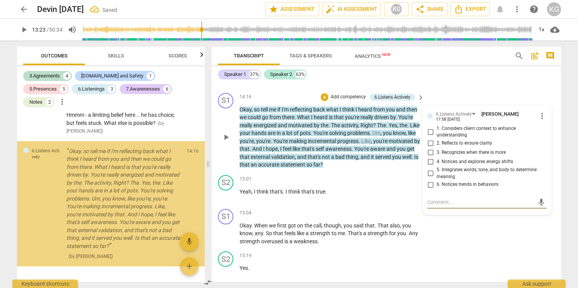
click at [427, 148] on input "2. Reflects to ensure clarity" at bounding box center [430, 143] width 12 height 9
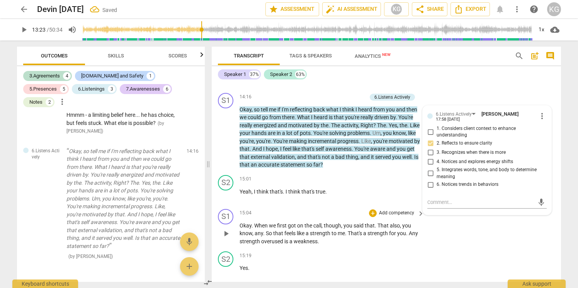
click at [367, 237] on span "a" at bounding box center [365, 234] width 4 height 6
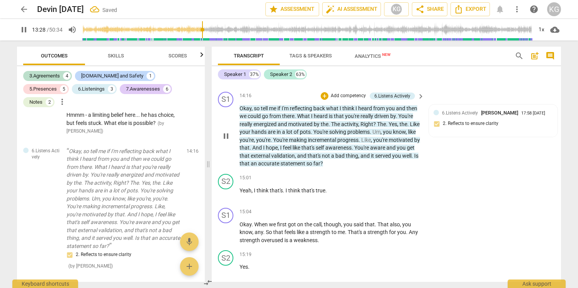
scroll to position [2635, 0]
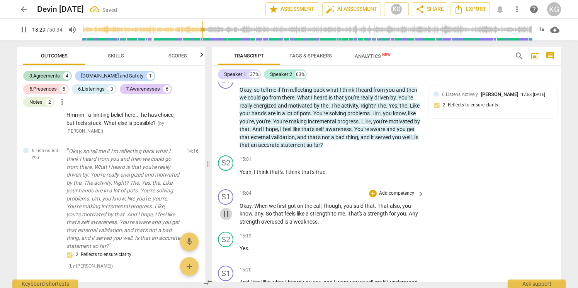
click at [227, 219] on span "pause" at bounding box center [225, 214] width 9 height 9
click at [227, 219] on span "play_arrow" at bounding box center [225, 214] width 9 height 9
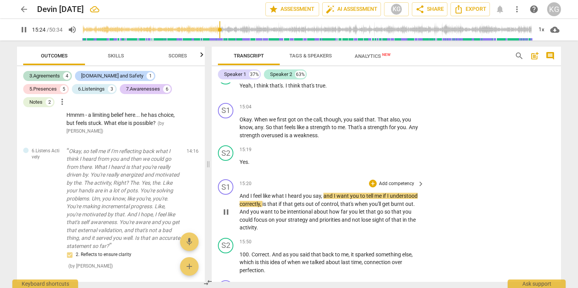
scroll to position [2709, 0]
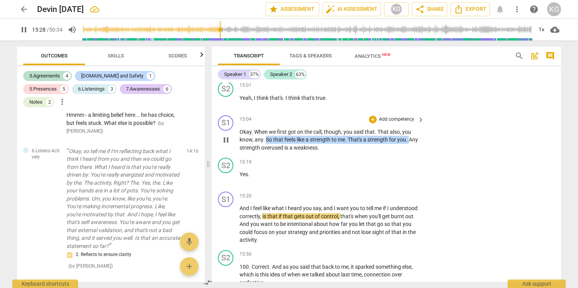
drag, startPoint x: 266, startPoint y: 148, endPoint x: 409, endPoint y: 149, distance: 142.9
click at [409, 149] on p "Okay . When we first got on the call , though , you said that . That also , you…" at bounding box center [329, 140] width 181 height 24
click at [369, 124] on div "+" at bounding box center [373, 120] width 8 height 8
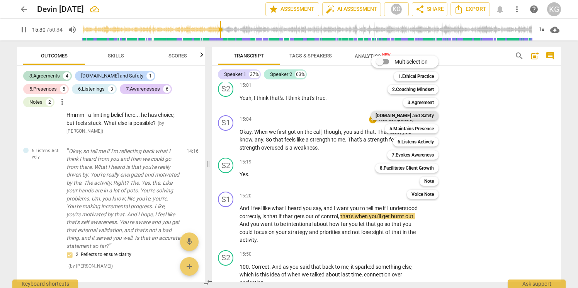
click at [416, 114] on b "[DOMAIN_NAME] and Safety" at bounding box center [404, 115] width 58 height 9
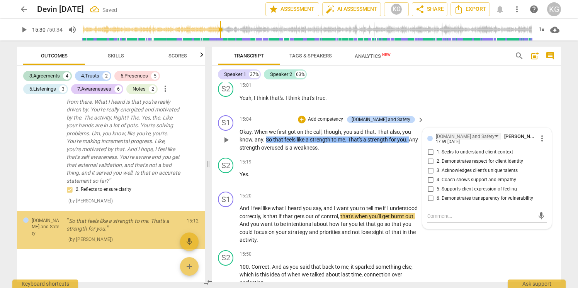
scroll to position [1101, 0]
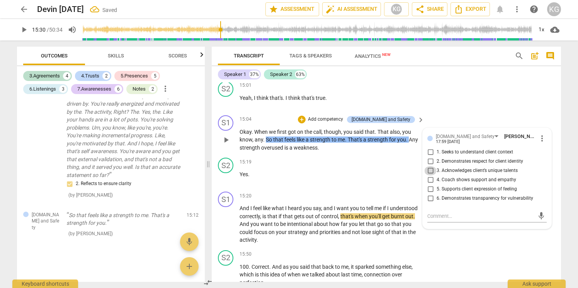
click at [431, 176] on input "3. Acknowledges client’s unique talents" at bounding box center [430, 170] width 12 height 9
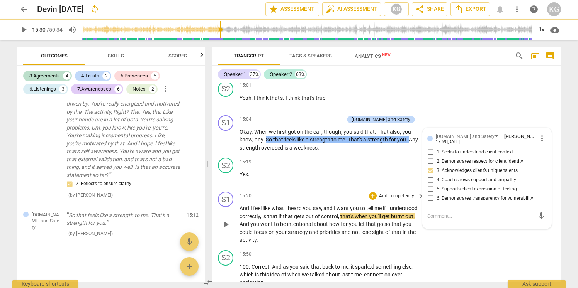
click at [313, 236] on p "And I feel like what I heard you say , and I want you to tell me if I understoo…" at bounding box center [329, 225] width 181 height 40
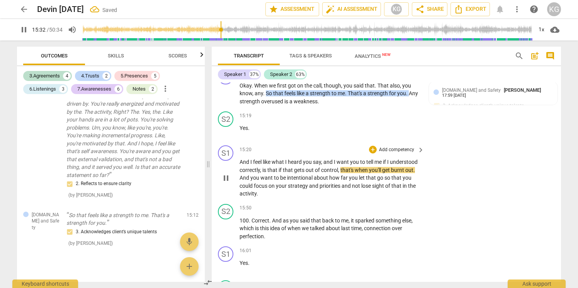
scroll to position [2756, 0]
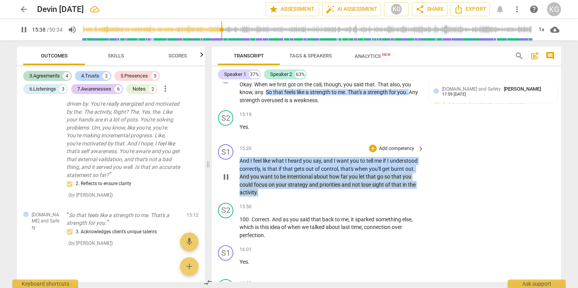
drag, startPoint x: 295, startPoint y: 200, endPoint x: 235, endPoint y: 165, distance: 68.9
click at [224, 172] on div "S1 play_arrow pause 15:20 + Add competency keyboard_arrow_right And I feel like…" at bounding box center [386, 170] width 349 height 59
click at [373, 153] on div "+" at bounding box center [373, 149] width 8 height 8
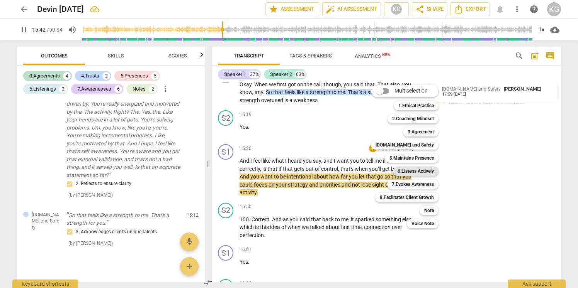
click at [424, 170] on b "6.Listens Actively" at bounding box center [415, 171] width 36 height 9
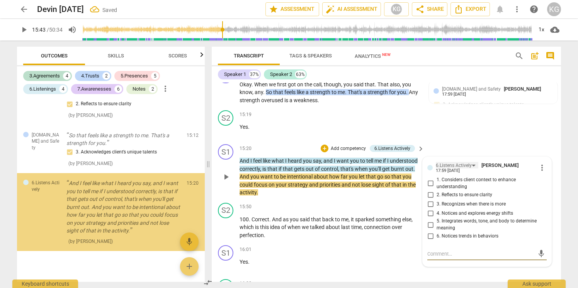
scroll to position [1196, 0]
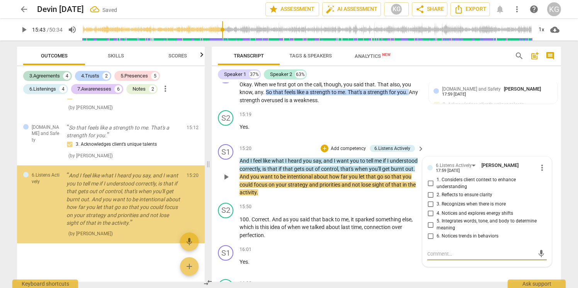
click at [433, 200] on input "2. Reflects to ensure clarity" at bounding box center [430, 194] width 12 height 9
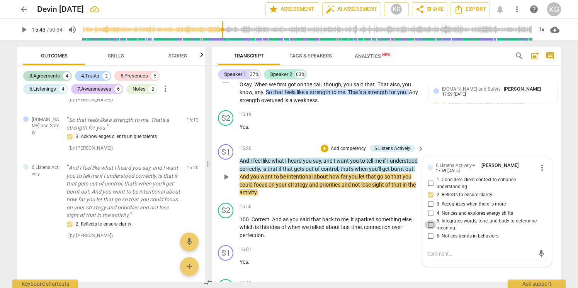
click at [431, 230] on input "5. Integrates words, tone, and body to determine meaning" at bounding box center [430, 225] width 12 height 9
click at [331, 200] on div "S1 play_arrow pause 15:20 + Add competency 6.Listens Actively keyboard_arrow_ri…" at bounding box center [386, 170] width 349 height 59
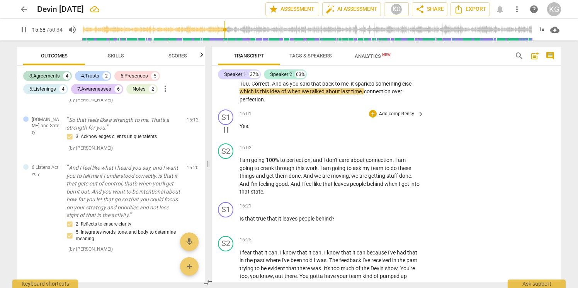
scroll to position [2897, 0]
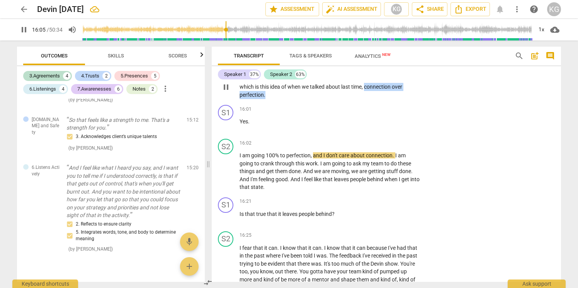
drag, startPoint x: 365, startPoint y: 95, endPoint x: 373, endPoint y: 103, distance: 10.4
click at [373, 99] on p "100 . [GEOGRAPHIC_DATA] . And as you said that back to me , it sparked somethin…" at bounding box center [329, 87] width 181 height 24
click at [347, 183] on span "leaves" at bounding box center [342, 179] width 16 height 6
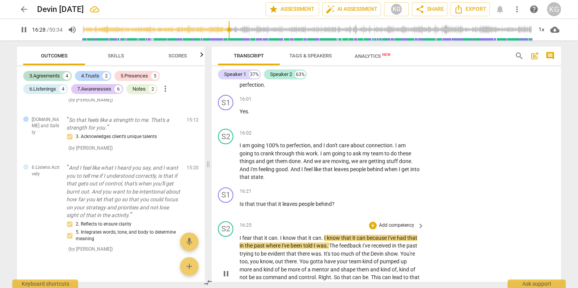
scroll to position [2907, 0]
drag, startPoint x: 239, startPoint y: 212, endPoint x: 310, endPoint y: 211, distance: 71.1
click at [310, 211] on div "S1 play_arrow pause 16:21 + Add competency keyboard_arrow_right Is that true th…" at bounding box center [386, 202] width 349 height 34
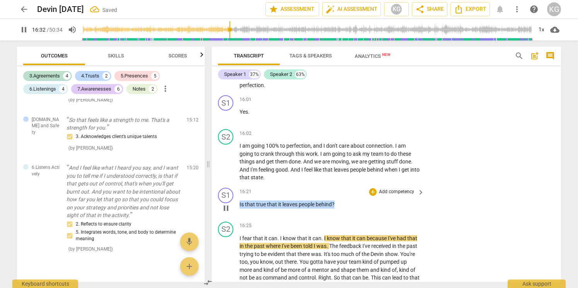
drag, startPoint x: 344, startPoint y: 215, endPoint x: 236, endPoint y: 212, distance: 107.8
click at [236, 212] on div "S1 play_arrow pause 16:21 + Add competency keyboard_arrow_right Is that true th…" at bounding box center [386, 202] width 349 height 34
click at [341, 201] on div "+" at bounding box center [342, 203] width 8 height 8
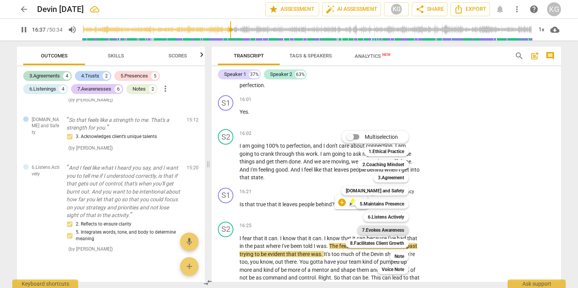
click at [386, 233] on b "7.Evokes Awareness" at bounding box center [383, 230] width 42 height 9
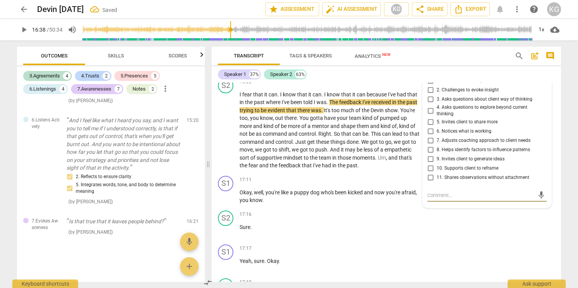
scroll to position [3048, 0]
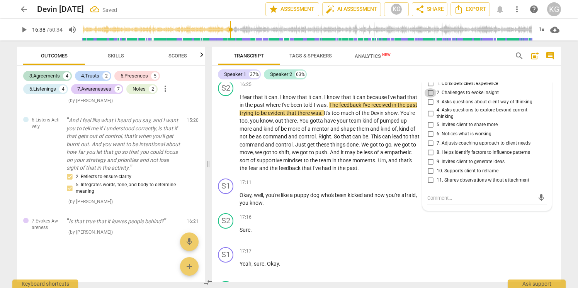
click at [429, 98] on input "2. Challenges to evoke insight" at bounding box center [430, 92] width 12 height 9
click at [380, 132] on span "and" at bounding box center [375, 129] width 10 height 6
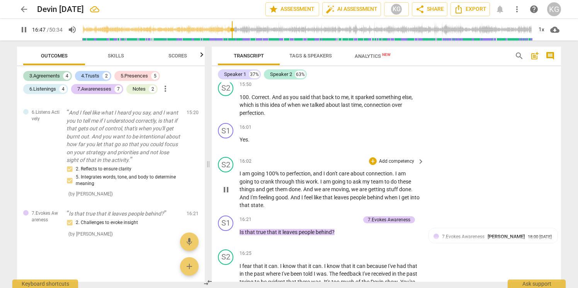
scroll to position [2861, 0]
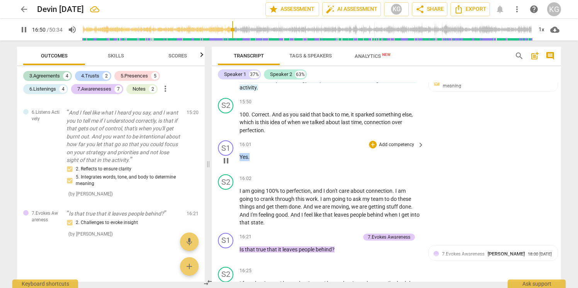
drag, startPoint x: 258, startPoint y: 162, endPoint x: 237, endPoint y: 162, distance: 20.9
click at [237, 162] on div "S1 play_arrow pause 16:01 + Add competency keyboard_arrow_right Yes ." at bounding box center [386, 154] width 349 height 34
click at [371, 149] on div "+" at bounding box center [373, 145] width 8 height 8
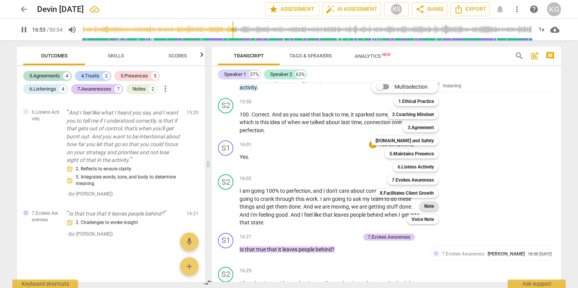
click at [433, 203] on b "Note" at bounding box center [429, 206] width 10 height 9
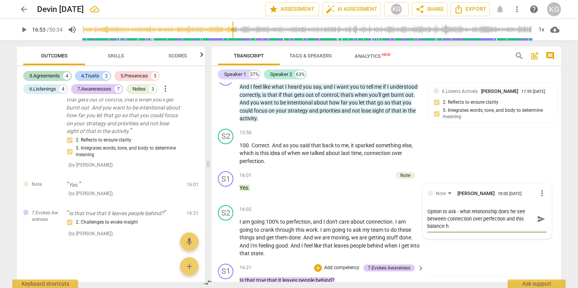
scroll to position [0, 0]
click at [540, 224] on span "send" at bounding box center [541, 219] width 8 height 8
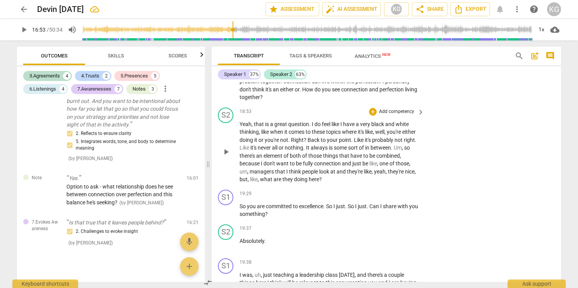
scroll to position [3401, 0]
drag, startPoint x: 303, startPoint y: 107, endPoint x: 302, endPoint y: 118, distance: 11.2
click at [302, 105] on div "S1 play_arrow pause 17:59 + Add competency keyboard_arrow_right Oh , I would to…" at bounding box center [386, 60] width 349 height 90
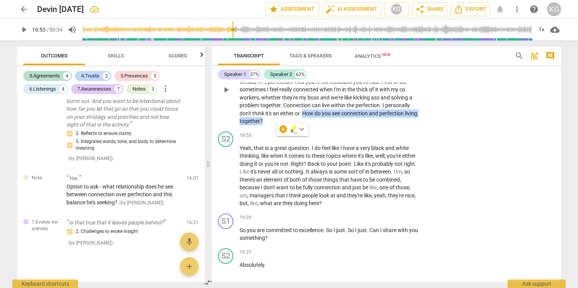
scroll to position [3372, 0]
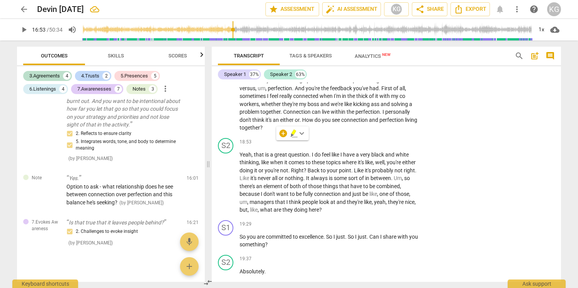
click at [284, 137] on div "+ keyboard_arrow_down" at bounding box center [292, 134] width 32 height 14
click at [335, 132] on p "Oh , I would totally . Yeah . No , I don't . I totally think you're self aware …" at bounding box center [329, 96] width 181 height 71
drag, startPoint x: 303, startPoint y: 136, endPoint x: 314, endPoint y: 146, distance: 15.8
click at [314, 132] on p "Oh , I would totally . Yeah . No , I don't . I totally think you're self aware …" at bounding box center [329, 96] width 181 height 71
click at [286, 132] on div "+" at bounding box center [283, 134] width 8 height 8
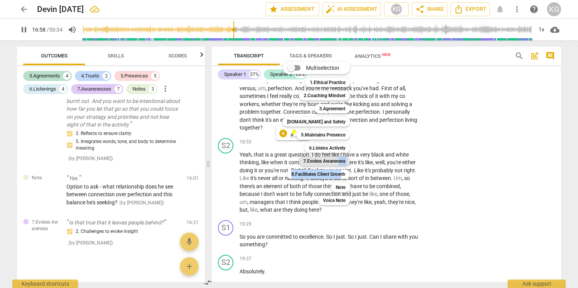
drag, startPoint x: 341, startPoint y: 175, endPoint x: 339, endPoint y: 163, distance: 12.5
click at [339, 163] on div "Multiselection m 1.Ethical Practice 1 2.Coaching Mindset 2 3.Agreement 3 [DOMAI…" at bounding box center [321, 134] width 85 height 148
click at [334, 160] on b "7.Evokes Awareness" at bounding box center [324, 161] width 42 height 9
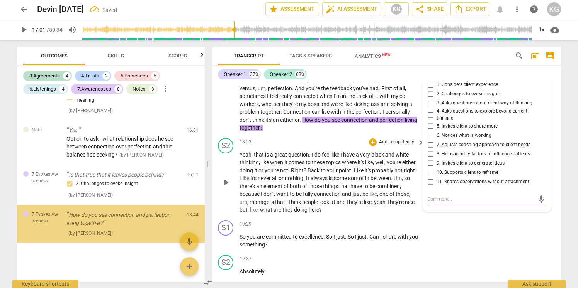
scroll to position [3360, 0]
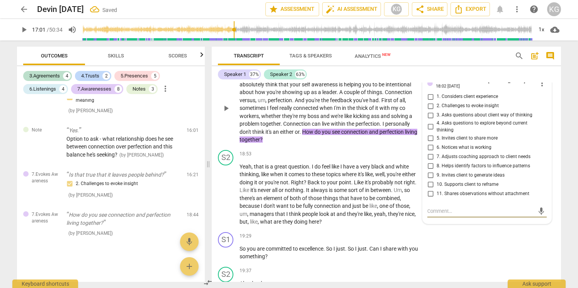
click at [427, 111] on input "2. Challenges to evoke insight" at bounding box center [430, 106] width 12 height 9
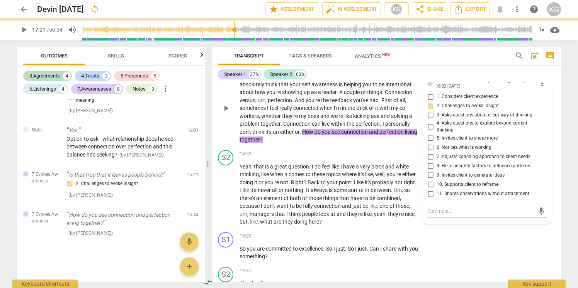
click at [429, 120] on input "3. Asks questions about client way of thinking" at bounding box center [430, 115] width 12 height 9
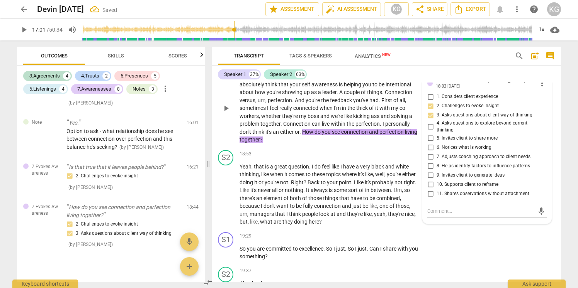
click at [429, 189] on input "10. Supports client to reframe" at bounding box center [430, 184] width 12 height 9
click at [348, 193] on span "some" at bounding box center [341, 190] width 14 height 6
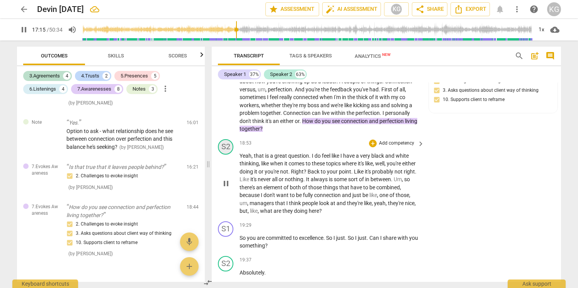
scroll to position [3423, 0]
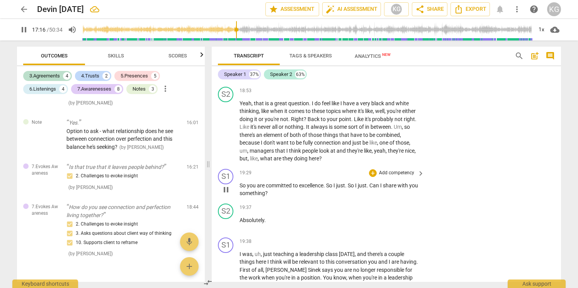
click at [224, 195] on span "pause" at bounding box center [225, 189] width 9 height 9
drag, startPoint x: 240, startPoint y: 201, endPoint x: 327, endPoint y: 199, distance: 87.3
click at [327, 198] on p "So you are committed to excellence . So I just . So I just . Can I share with y…" at bounding box center [329, 190] width 181 height 16
click at [370, 177] on div "+" at bounding box center [373, 174] width 8 height 8
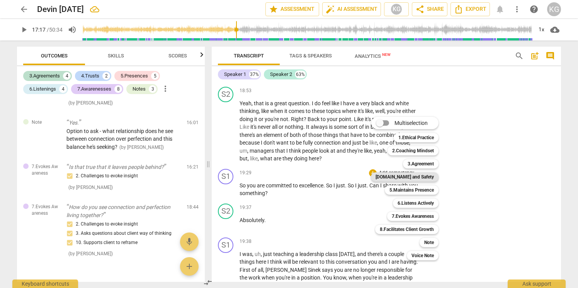
click at [408, 178] on b "[DOMAIN_NAME] and Safety" at bounding box center [404, 177] width 58 height 9
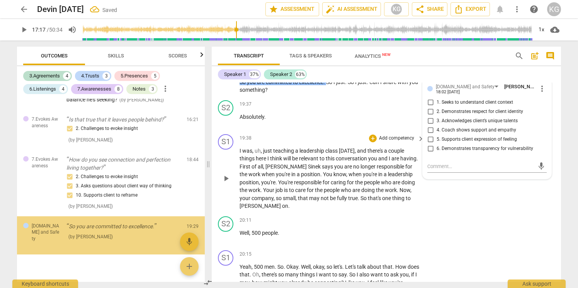
scroll to position [1403, 0]
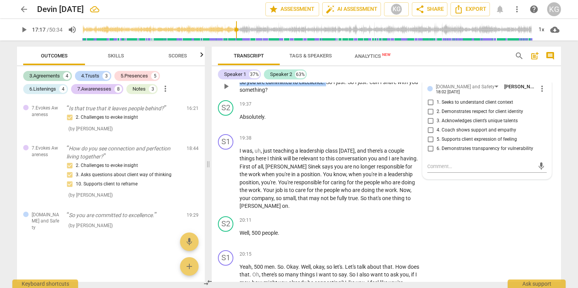
drag, startPoint x: 328, startPoint y: 98, endPoint x: 240, endPoint y: 97, distance: 88.4
click at [240, 94] on p "So you are committed to excellence . So I just . So I just . Can I share with y…" at bounding box center [329, 86] width 181 height 16
click at [305, 74] on div "+" at bounding box center [302, 70] width 8 height 8
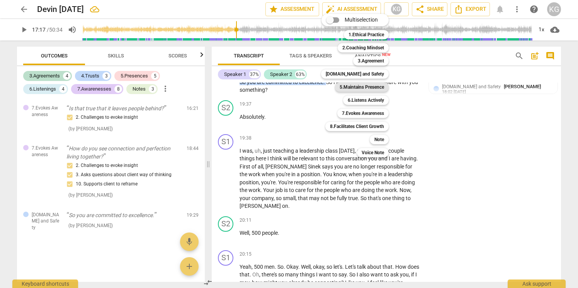
click at [380, 88] on b "5.Maintains Presence" at bounding box center [361, 87] width 44 height 9
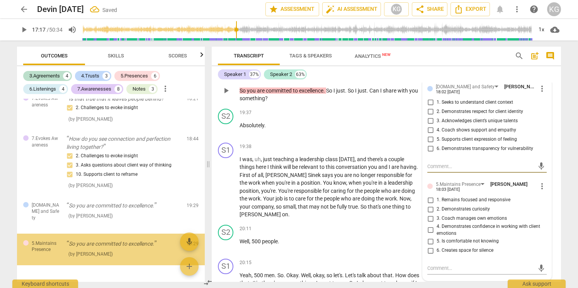
scroll to position [1435, 0]
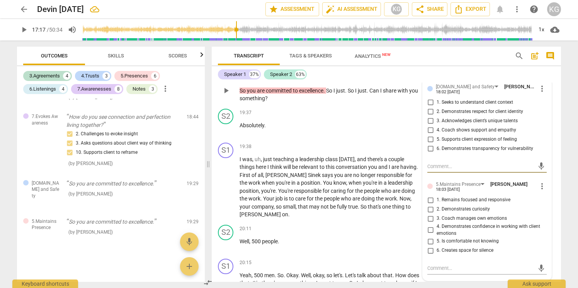
click at [429, 117] on input "2. Demonstrates respect for client identity" at bounding box center [430, 111] width 12 height 9
click at [429, 205] on input "1. Remains focused and responsive" at bounding box center [430, 200] width 12 height 9
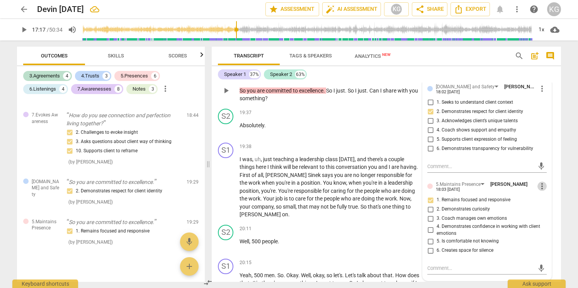
click at [538, 191] on span "more_vert" at bounding box center [541, 186] width 9 height 9
click at [547, 217] on li "Delete" at bounding box center [547, 217] width 27 height 15
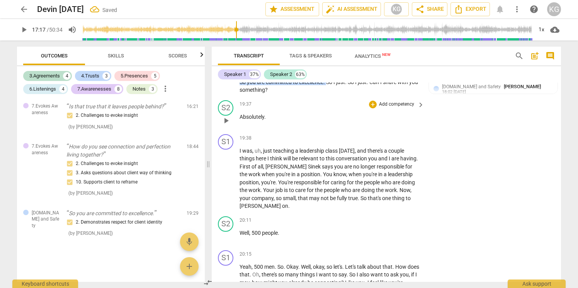
scroll to position [1411, 0]
drag, startPoint x: 327, startPoint y: 97, endPoint x: 247, endPoint y: 93, distance: 80.4
click at [247, 93] on div "19:29 + Add competency [DOMAIN_NAME] and Safety keyboard_arrow_right So you are…" at bounding box center [331, 80] width 185 height 29
click at [335, 87] on div "+" at bounding box center [335, 88] width 8 height 8
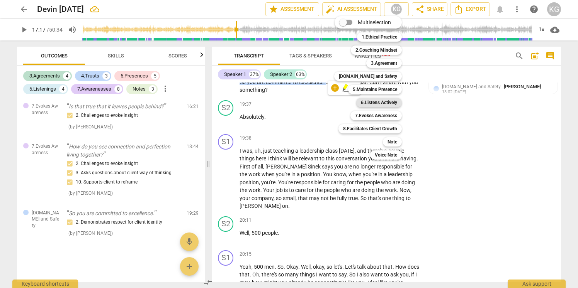
click at [388, 101] on b "6.Listens Actively" at bounding box center [379, 102] width 36 height 9
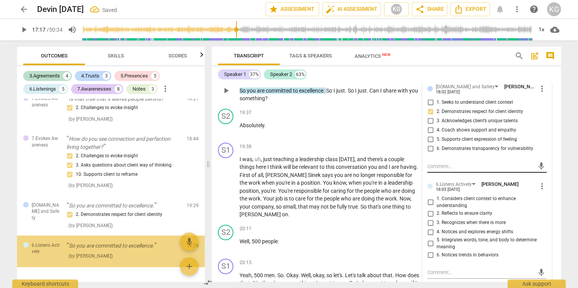
scroll to position [1443, 0]
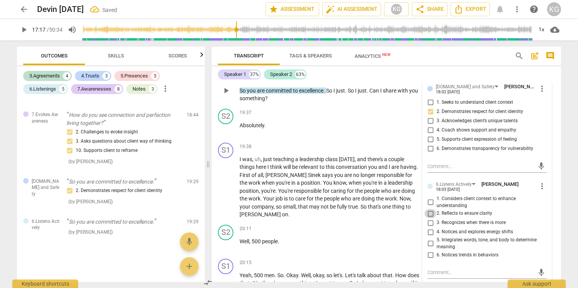
click at [432, 219] on input "2. Reflects to ensure clarity" at bounding box center [430, 213] width 12 height 9
click at [363, 186] on span "you're" at bounding box center [370, 183] width 15 height 6
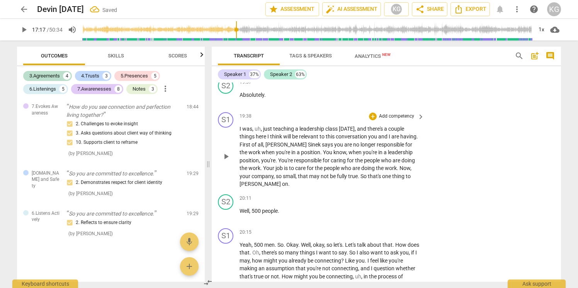
scroll to position [3560, 0]
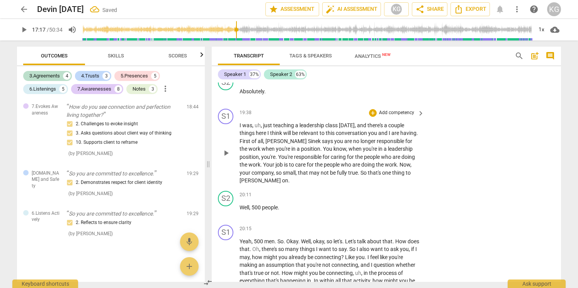
click at [322, 160] on span "for" at bounding box center [326, 157] width 8 height 6
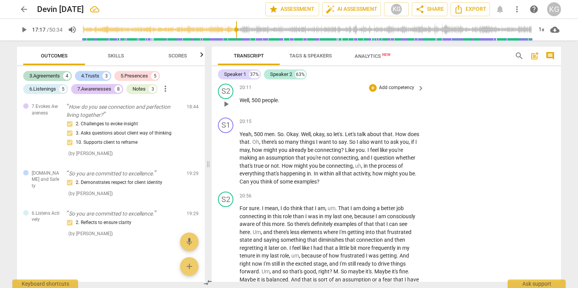
scroll to position [3667, 0]
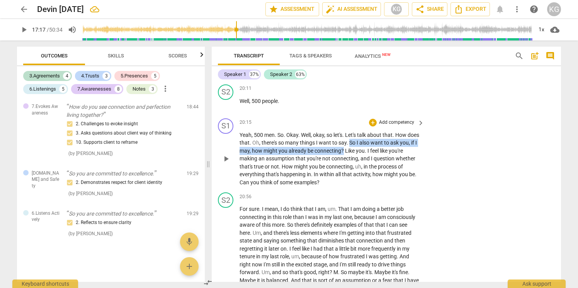
drag, startPoint x: 362, startPoint y: 150, endPoint x: 361, endPoint y: 158, distance: 8.1
click at [361, 158] on p "Yeah , 500 men . So . Okay . Well , okay , so let's . Let's talk about that . H…" at bounding box center [329, 159] width 181 height 56
click at [372, 127] on div "+" at bounding box center [373, 123] width 8 height 8
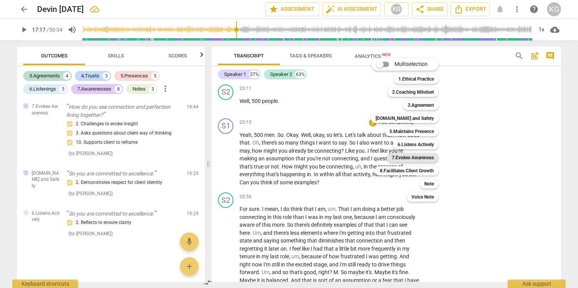
click at [419, 161] on b "7.Evokes Awareness" at bounding box center [413, 157] width 42 height 9
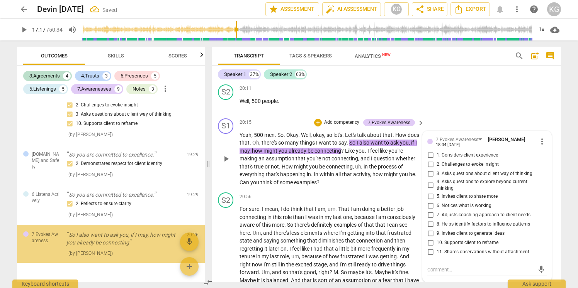
scroll to position [1490, 0]
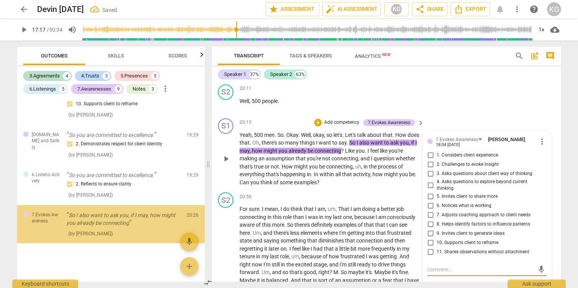
click at [429, 170] on input "2. Challenges to evoke insight" at bounding box center [430, 164] width 12 height 9
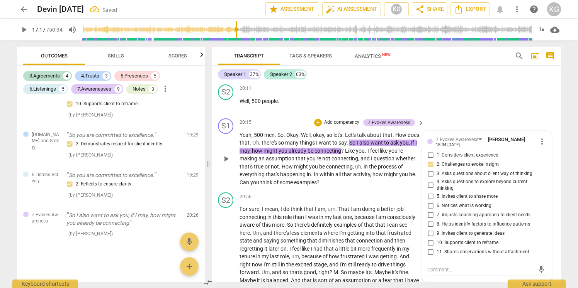
click at [428, 190] on input "4. Asks questions to explore beyond current thinking" at bounding box center [430, 185] width 12 height 9
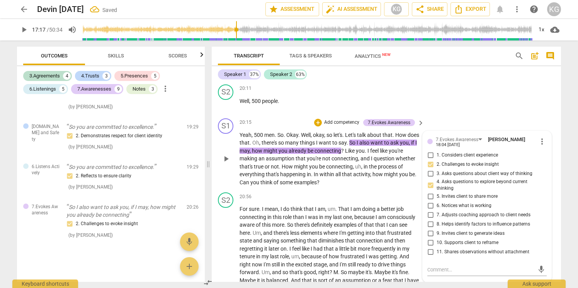
click at [344, 178] on p "Yeah , 500 men . So . Okay . Well , okay , so let's . Let's talk about that . H…" at bounding box center [329, 159] width 181 height 56
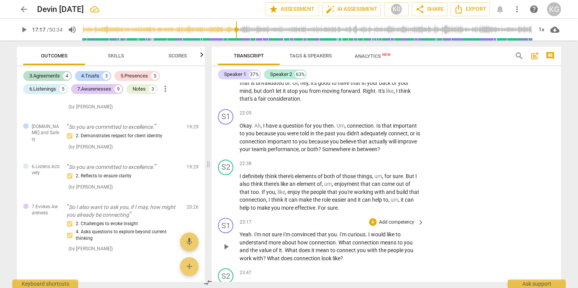
scroll to position [3873, 0]
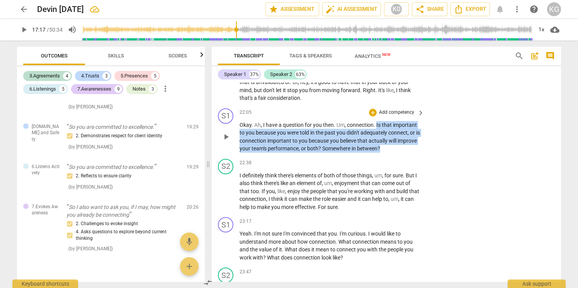
drag, startPoint x: 376, startPoint y: 133, endPoint x: 407, endPoint y: 158, distance: 39.5
click at [407, 153] on p "Okay . Ah , I have a question for you then . Um , connection . Is that importan…" at bounding box center [329, 137] width 181 height 32
click at [371, 117] on div "+" at bounding box center [373, 113] width 8 height 8
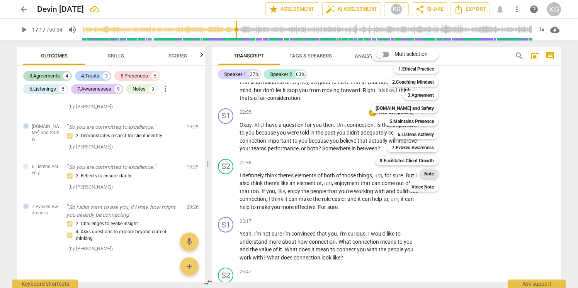
click at [424, 173] on b "Note" at bounding box center [429, 174] width 10 height 9
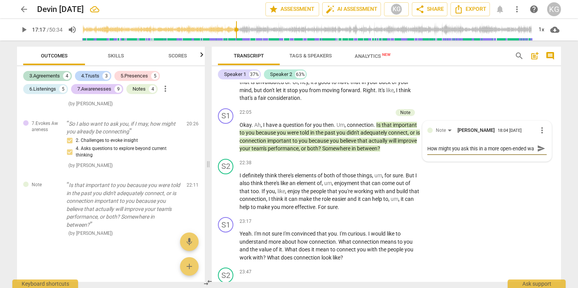
scroll to position [7, 0]
click at [537, 153] on span "send" at bounding box center [541, 148] width 8 height 8
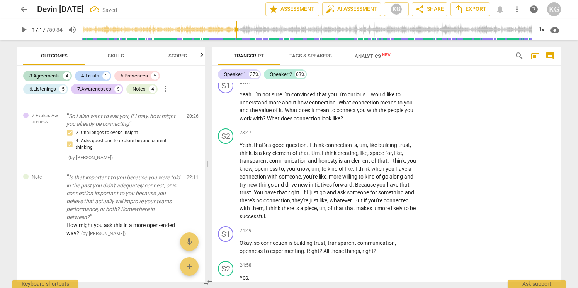
scroll to position [4012, 0]
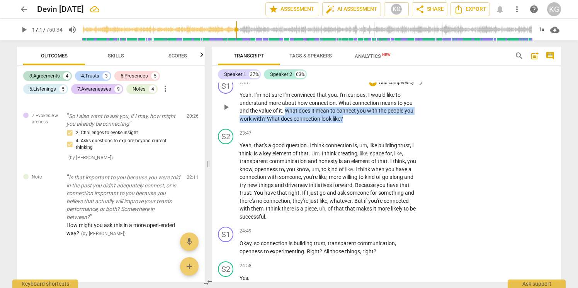
drag, startPoint x: 285, startPoint y: 118, endPoint x: 350, endPoint y: 127, distance: 65.2
click at [350, 123] on p "Yeah . I'm not sure I'm convinced that you . I'm curious . I would like to unde…" at bounding box center [329, 107] width 181 height 32
click at [372, 87] on div "+" at bounding box center [373, 83] width 8 height 8
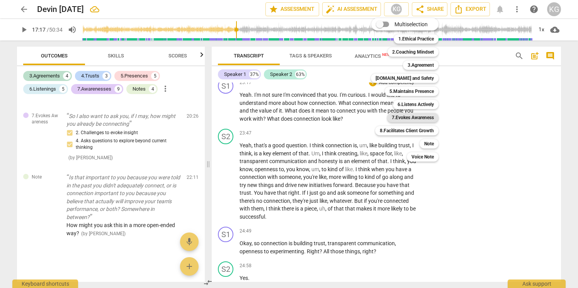
click at [424, 119] on b "7.Evokes Awareness" at bounding box center [413, 117] width 42 height 9
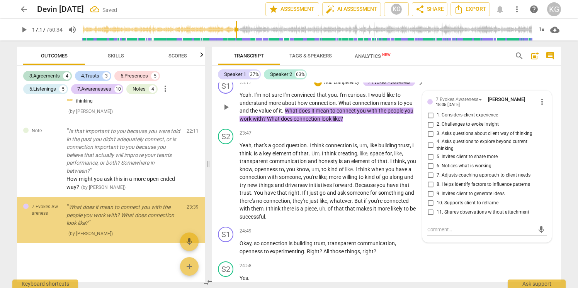
scroll to position [1635, 0]
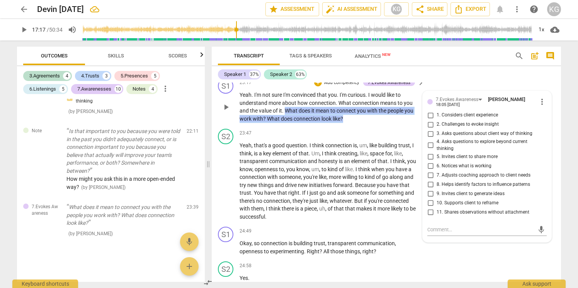
drag, startPoint x: 347, startPoint y: 124, endPoint x: 285, endPoint y: 116, distance: 61.9
click at [285, 116] on p "Yeah . I'm not sure I'm convinced that you . I'm curious . I would like to unde…" at bounding box center [329, 107] width 181 height 32
click at [318, 87] on div "+" at bounding box center [318, 83] width 8 height 8
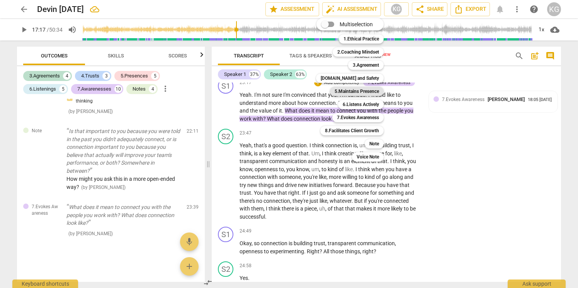
click at [370, 90] on b "5.Maintains Presence" at bounding box center [356, 91] width 44 height 9
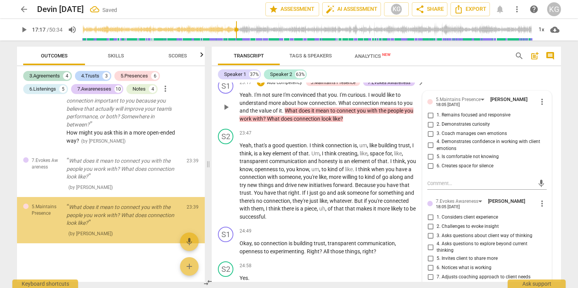
scroll to position [1682, 0]
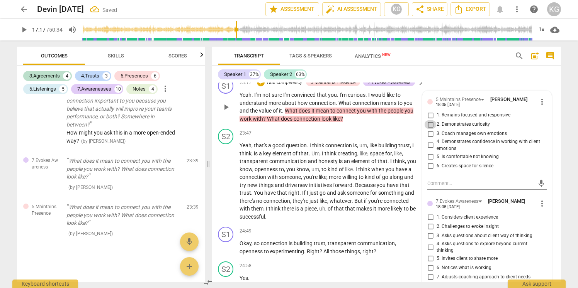
click at [431, 129] on input "2. Demonstrates curiosity" at bounding box center [430, 124] width 12 height 9
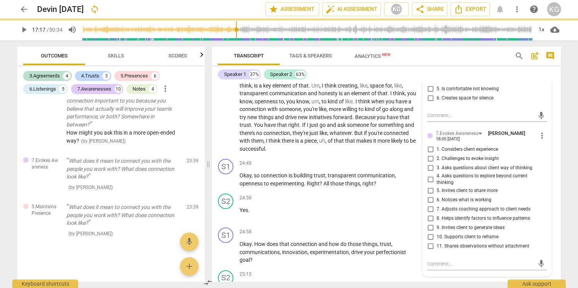
scroll to position [4080, 0]
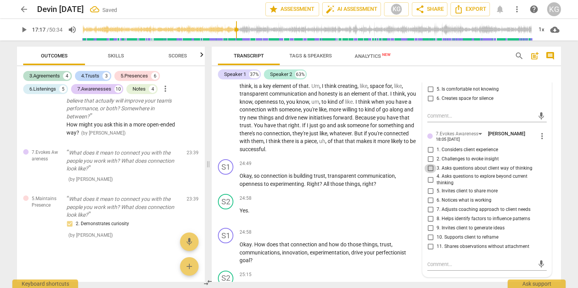
click at [430, 173] on input "3. Asks questions about client way of thinking" at bounding box center [430, 168] width 12 height 9
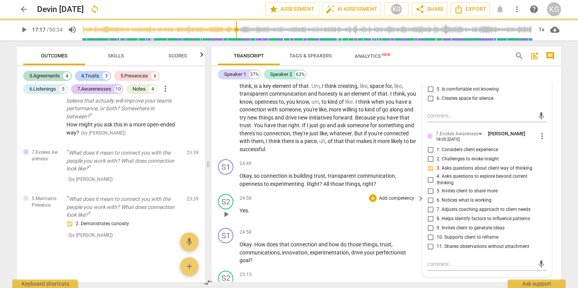
click at [429, 196] on input "5. Invites client to share more" at bounding box center [430, 191] width 12 height 9
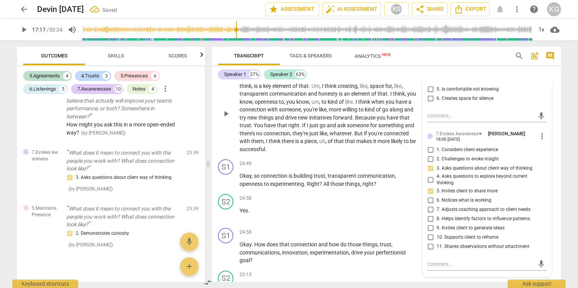
click at [339, 137] on span "whatever" at bounding box center [340, 134] width 22 height 6
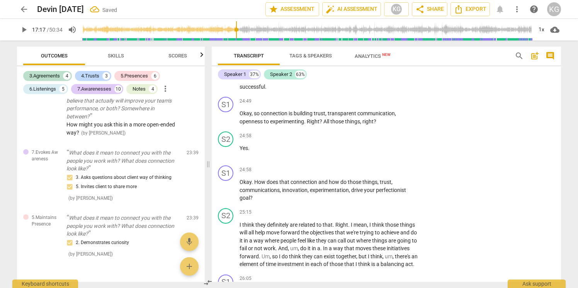
scroll to position [4144, 0]
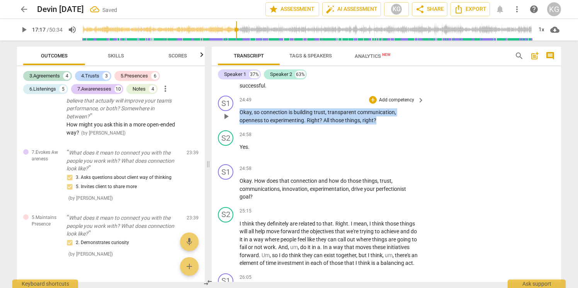
drag, startPoint x: 381, startPoint y: 129, endPoint x: 239, endPoint y: 118, distance: 142.9
click at [239, 118] on div "S1 play_arrow pause 24:49 + Add competency keyboard_arrow_right Okay , so conne…" at bounding box center [386, 110] width 349 height 35
click at [372, 104] on div "+" at bounding box center [373, 100] width 8 height 8
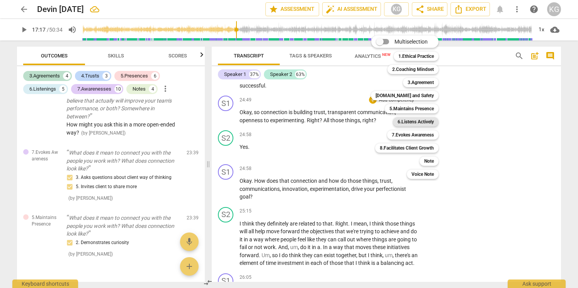
click at [416, 122] on b "6.Listens Actively" at bounding box center [415, 121] width 36 height 9
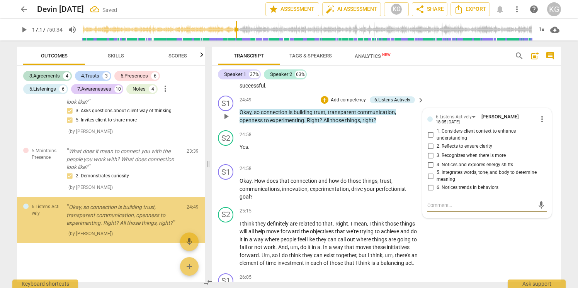
scroll to position [1757, 0]
click at [427, 151] on input "2. Reflects to ensure clarity" at bounding box center [430, 146] width 12 height 9
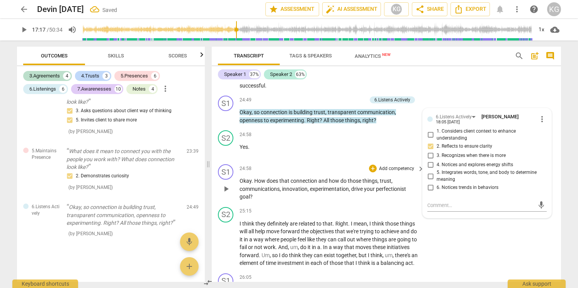
click at [333, 192] on span "experimentation" at bounding box center [329, 189] width 39 height 6
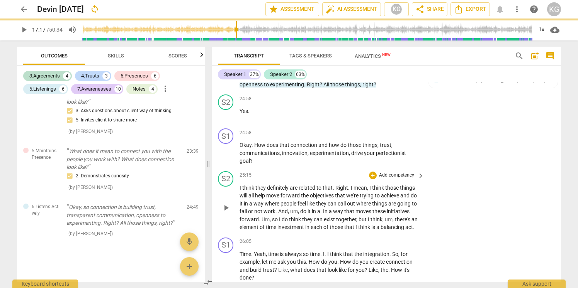
scroll to position [4205, 0]
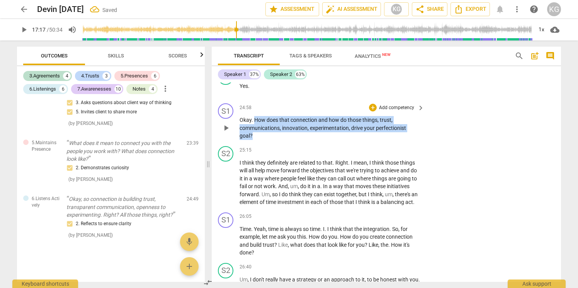
drag, startPoint x: 261, startPoint y: 143, endPoint x: 255, endPoint y: 124, distance: 19.5
click at [255, 124] on p "Okay . How does that connection and how do those things , trust , communication…" at bounding box center [329, 128] width 181 height 24
click at [371, 112] on div "+" at bounding box center [373, 108] width 8 height 8
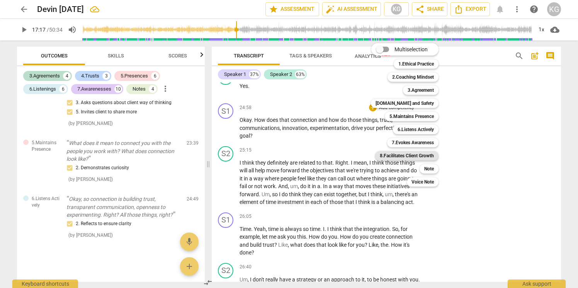
click at [412, 154] on b "8.Facilitates Client Growth" at bounding box center [407, 155] width 54 height 9
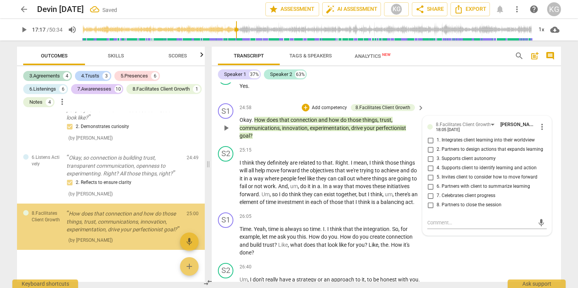
scroll to position [1834, 0]
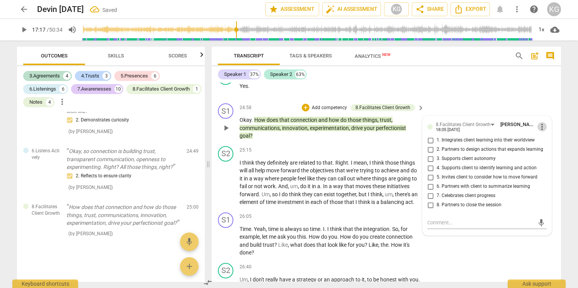
click at [539, 132] on span "more_vert" at bounding box center [541, 126] width 9 height 9
click at [544, 148] on li "Delete" at bounding box center [547, 148] width 27 height 15
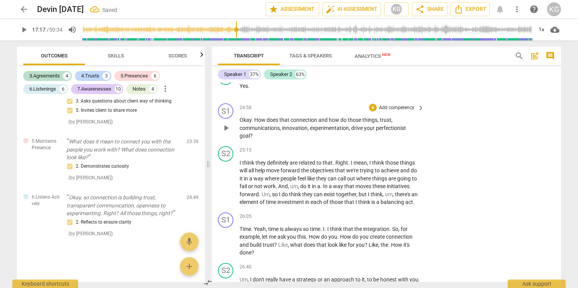
scroll to position [1766, 0]
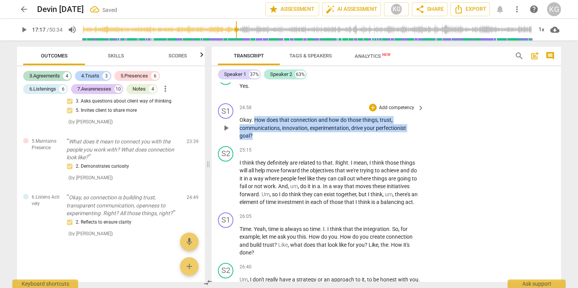
drag, startPoint x: 254, startPoint y: 127, endPoint x: 260, endPoint y: 141, distance: 15.6
click at [260, 140] on p "Okay . How does that connection and how do those things , trust , communication…" at bounding box center [329, 128] width 181 height 24
click at [373, 112] on div "+" at bounding box center [373, 108] width 8 height 8
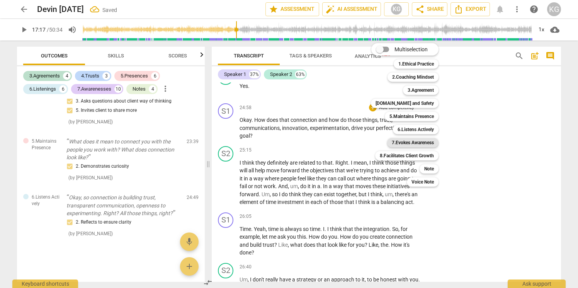
click at [428, 143] on b "7.Evokes Awareness" at bounding box center [413, 142] width 42 height 9
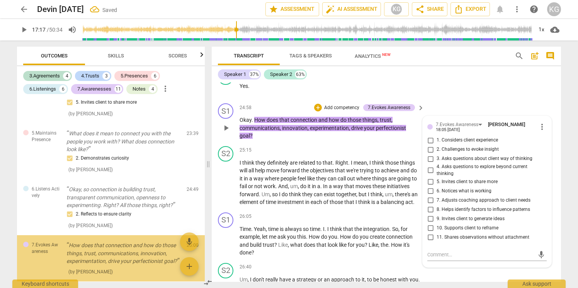
scroll to position [1820, 0]
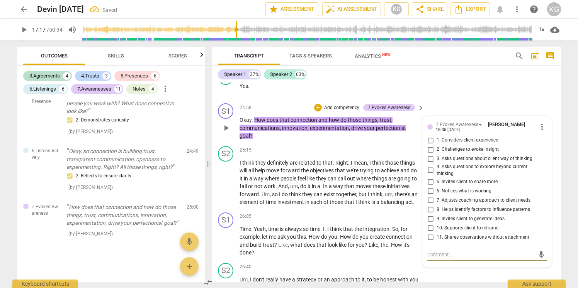
click at [431, 175] on input "4. Asks questions to explore beyond current thinking" at bounding box center [430, 170] width 12 height 9
click at [351, 182] on span "out" at bounding box center [351, 179] width 9 height 6
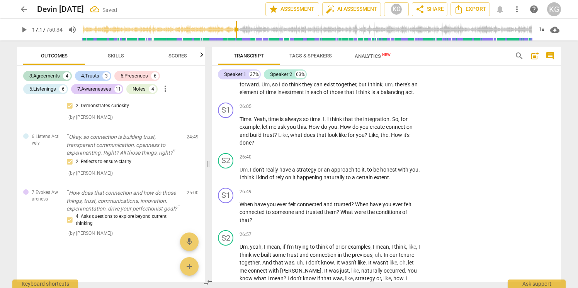
scroll to position [4318, 0]
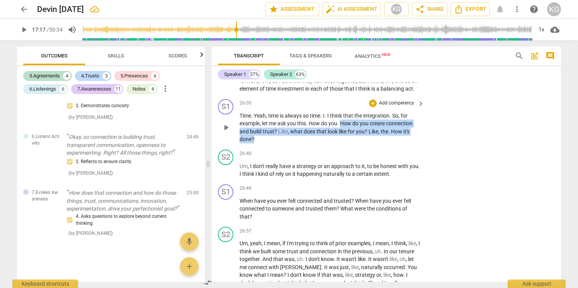
drag, startPoint x: 341, startPoint y: 130, endPoint x: 329, endPoint y: 152, distance: 25.2
click at [329, 147] on div "S1 play_arrow pause 26:05 + Add competency keyboard_arrow_right Time . Yeah , t…" at bounding box center [386, 121] width 349 height 51
click at [370, 107] on div "+" at bounding box center [373, 104] width 8 height 8
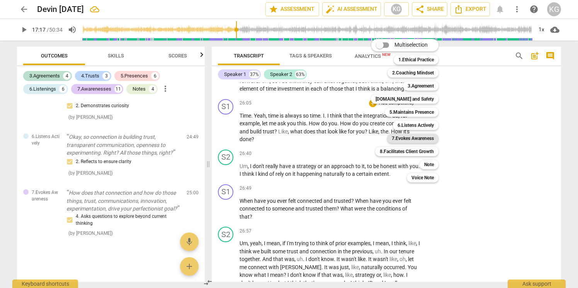
click at [405, 138] on b "7.Evokes Awareness" at bounding box center [413, 138] width 42 height 9
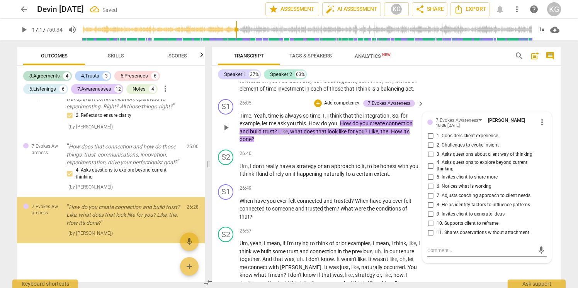
scroll to position [1881, 0]
click at [429, 158] on input "3. Asks questions about client way of thinking" at bounding box center [430, 154] width 12 height 9
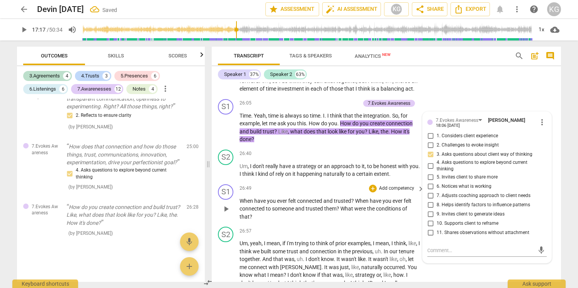
click at [360, 193] on div "26:49 + Add competency keyboard_arrow_right" at bounding box center [331, 189] width 185 height 8
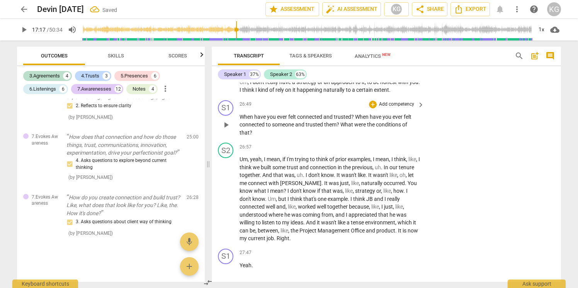
scroll to position [4403, 0]
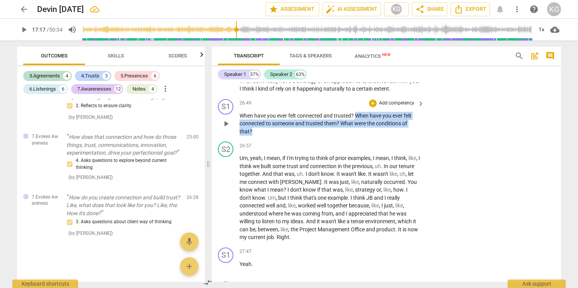
drag, startPoint x: 356, startPoint y: 122, endPoint x: 359, endPoint y: 138, distance: 16.1
click at [359, 136] on p "When have you ever felt connected and trusted ? When have you ever felt connect…" at bounding box center [329, 124] width 181 height 24
click at [371, 107] on div "+" at bounding box center [373, 104] width 8 height 8
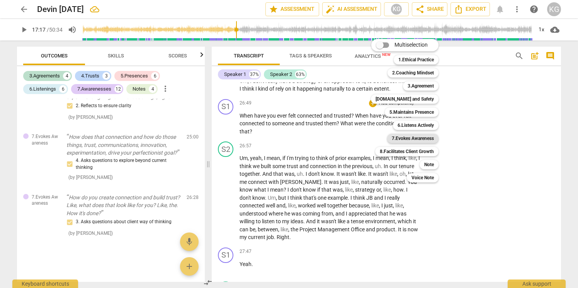
click at [426, 140] on b "7.Evokes Awareness" at bounding box center [413, 138] width 42 height 9
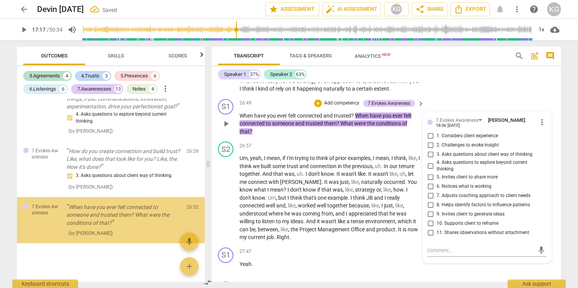
scroll to position [1937, 0]
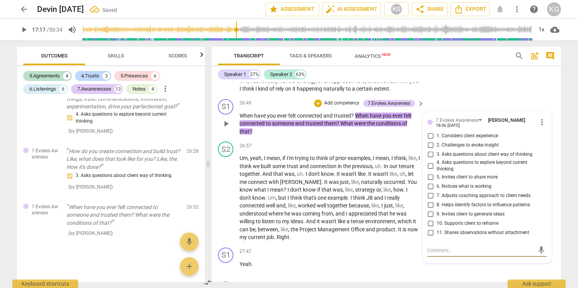
click at [431, 182] on input "5. Invites client to share more" at bounding box center [430, 177] width 12 height 9
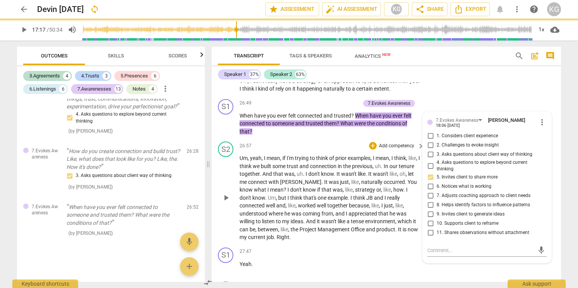
click at [344, 201] on span "example" at bounding box center [337, 198] width 20 height 6
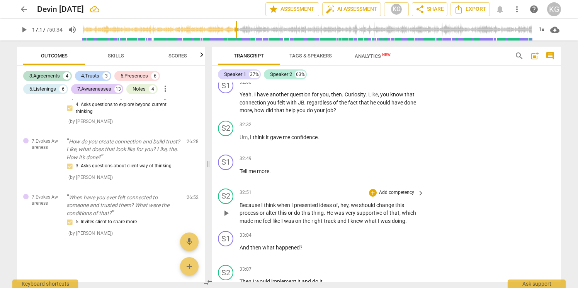
scroll to position [5372, 0]
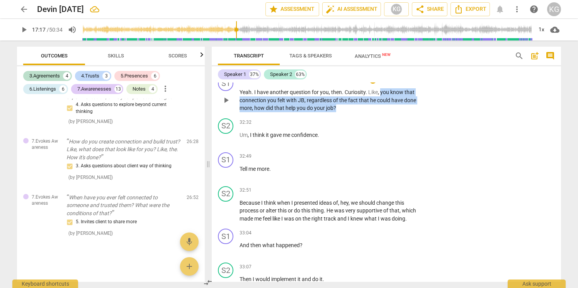
drag, startPoint x: 348, startPoint y: 127, endPoint x: 380, endPoint y: 108, distance: 37.0
click at [380, 108] on p "Yeah . I have another question for you , then . Curiosity . Like , you know tha…" at bounding box center [329, 100] width 181 height 24
click at [372, 84] on div "+" at bounding box center [373, 80] width 8 height 8
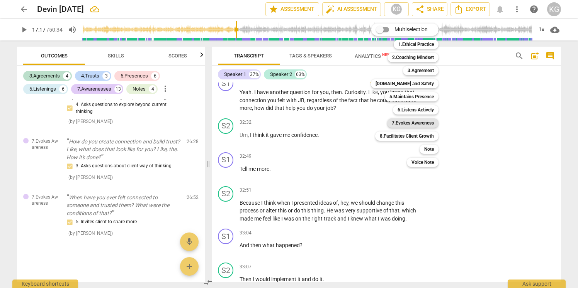
click at [412, 125] on b "7.Evokes Awareness" at bounding box center [413, 123] width 42 height 9
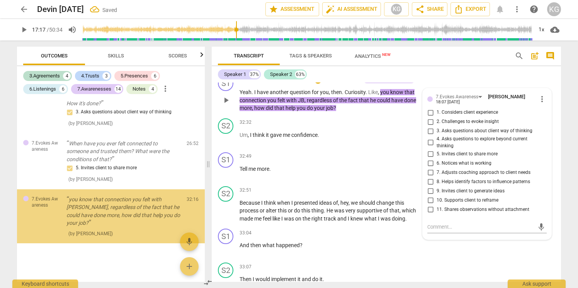
scroll to position [1993, 0]
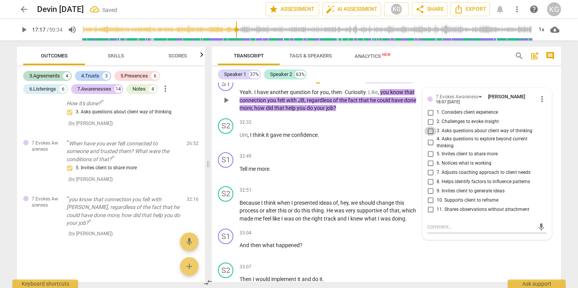
click at [430, 136] on input "3. Asks questions about client way of thinking" at bounding box center [430, 131] width 12 height 9
click at [428, 159] on input "5. Invites client to share more" at bounding box center [430, 153] width 12 height 9
click at [339, 214] on span "was" at bounding box center [339, 211] width 11 height 6
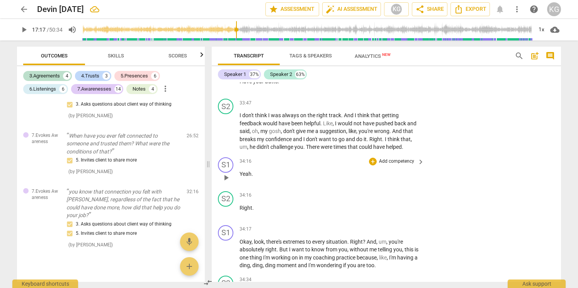
scroll to position [5740, 0]
drag, startPoint x: 240, startPoint y: 192, endPoint x: 253, endPoint y: 192, distance: 12.7
click at [253, 180] on p "Yeah ." at bounding box center [329, 175] width 181 height 8
click at [371, 167] on div "+" at bounding box center [373, 163] width 8 height 8
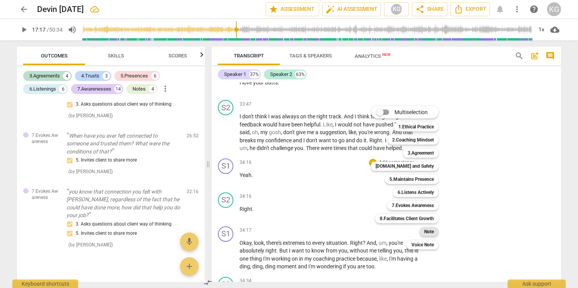
click at [429, 231] on b "Note" at bounding box center [429, 231] width 10 height 9
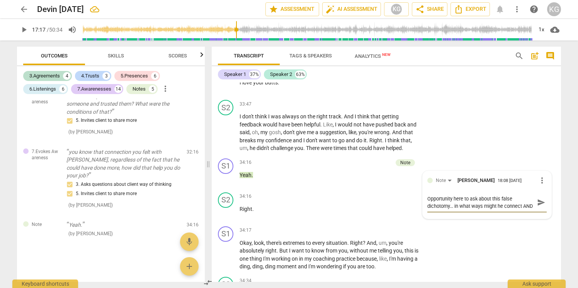
scroll to position [7, 0]
click at [537, 207] on span "send" at bounding box center [541, 202] width 8 height 8
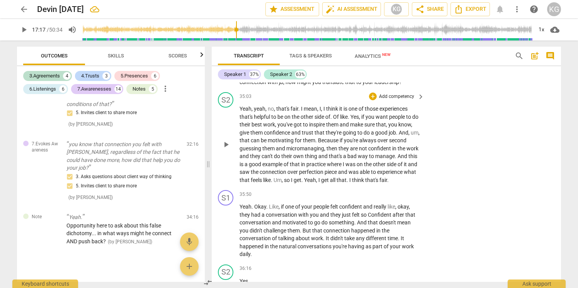
scroll to position [6020, 0]
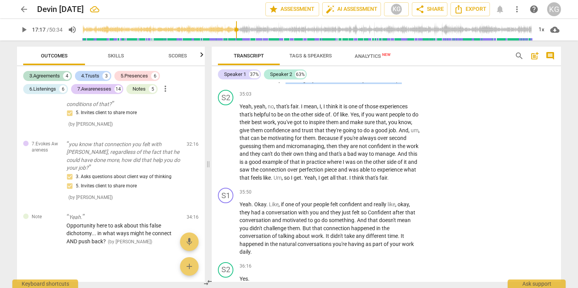
drag, startPoint x: 403, startPoint y: 98, endPoint x: 285, endPoint y: 97, distance: 118.2
click at [285, 84] on p "Yes , you want to create connection . And creating connection doesn't mean that…" at bounding box center [329, 64] width 181 height 40
click at [409, 87] on div "+" at bounding box center [408, 85] width 8 height 8
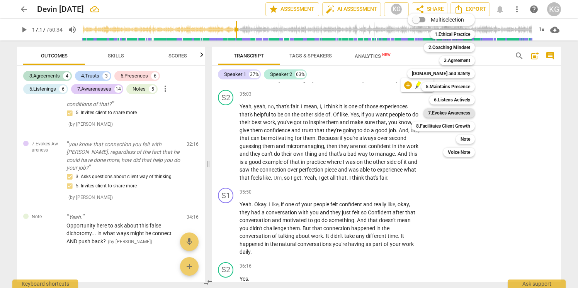
click at [456, 111] on b "7.Evokes Awareness" at bounding box center [449, 113] width 42 height 9
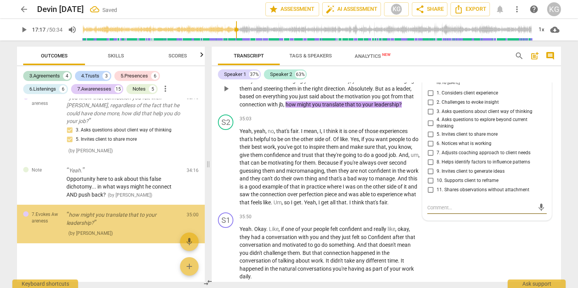
scroll to position [5994, 0]
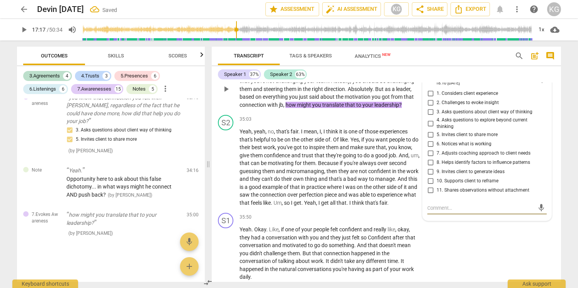
click at [429, 128] on input "4. Asks questions to explore beyond current thinking" at bounding box center [430, 123] width 12 height 9
click at [302, 159] on span "and" at bounding box center [296, 156] width 10 height 6
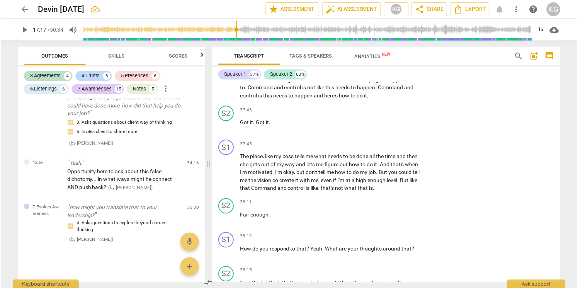
scroll to position [6585, 0]
